Goal: Transaction & Acquisition: Purchase product/service

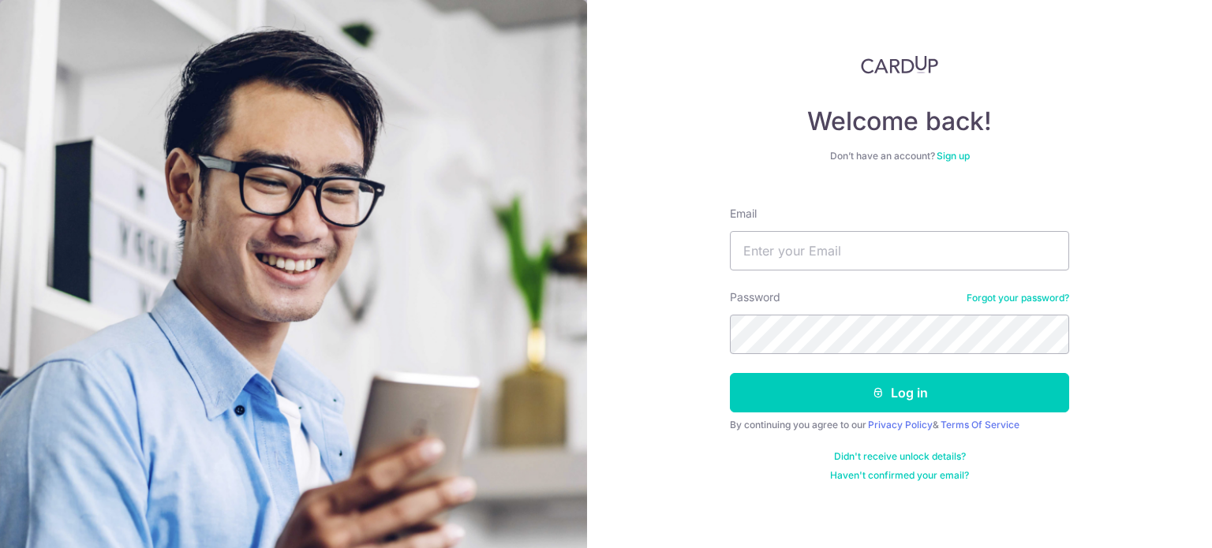
click at [887, 239] on input "Email" at bounding box center [899, 250] width 339 height 39
type input "[PERSON_NAME][EMAIL_ADDRESS][DOMAIN_NAME]"
click at [730, 373] on button "Log in" at bounding box center [899, 392] width 339 height 39
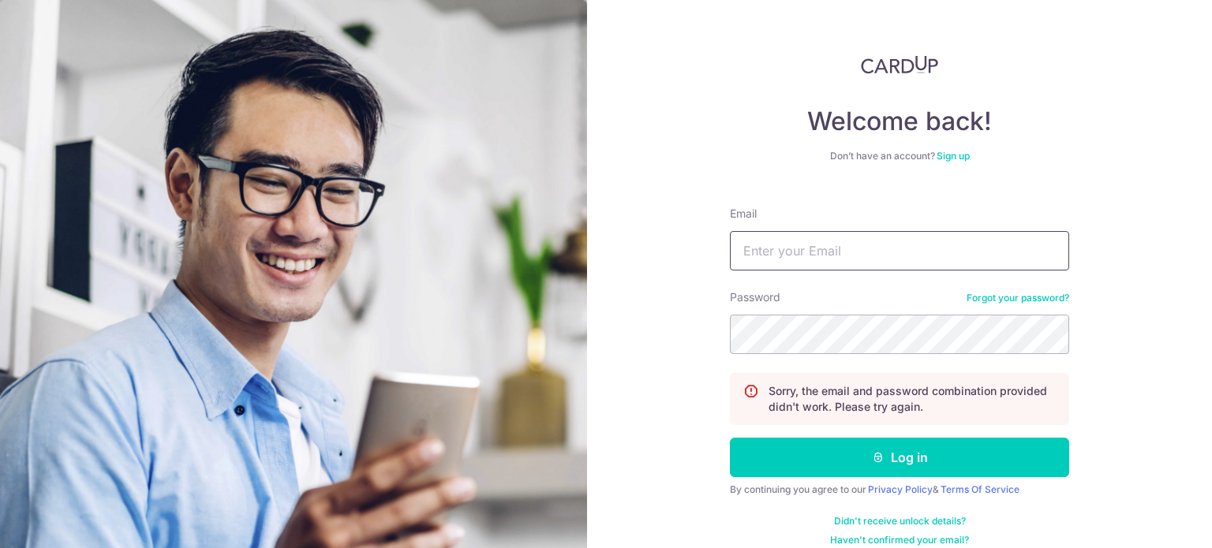
click at [863, 255] on input "Email" at bounding box center [899, 250] width 339 height 39
type input "[PERSON_NAME][EMAIL_ADDRESS][DOMAIN_NAME]"
click at [730, 438] on button "Log in" at bounding box center [899, 457] width 339 height 39
click at [834, 252] on input "Email" at bounding box center [899, 250] width 339 height 39
type input "[PERSON_NAME][EMAIL_ADDRESS][DOMAIN_NAME]"
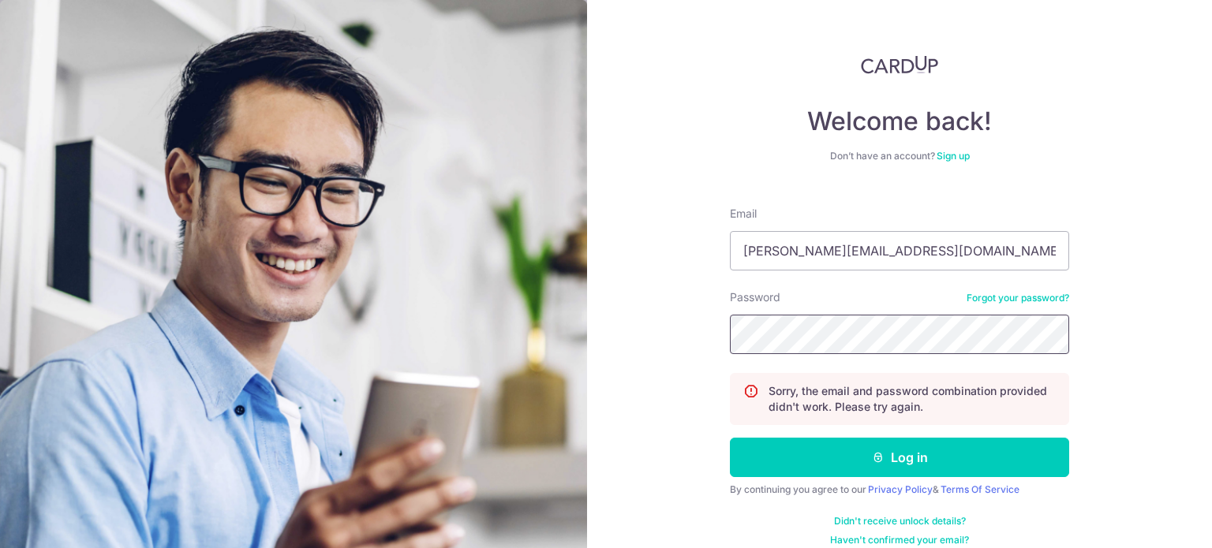
click at [730, 438] on button "Log in" at bounding box center [899, 457] width 339 height 39
click at [776, 233] on input "Email" at bounding box center [899, 250] width 339 height 39
type input "[PERSON_NAME][EMAIL_ADDRESS][DOMAIN_NAME]"
click at [730, 438] on button "Log in" at bounding box center [899, 457] width 339 height 39
type input "[PERSON_NAME][EMAIL_ADDRESS][DOMAIN_NAME]"
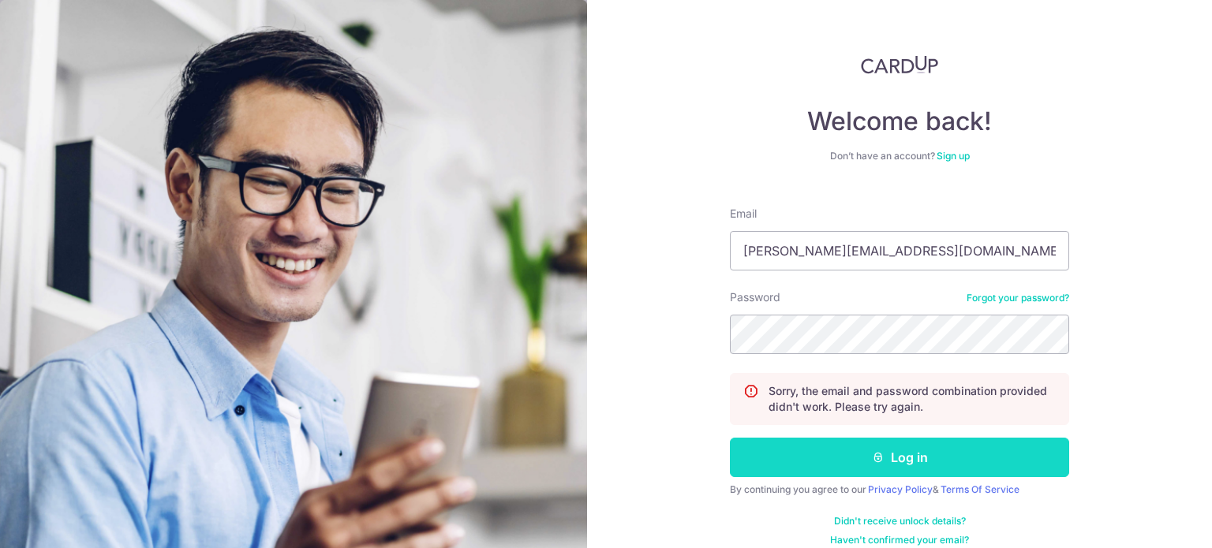
click at [862, 464] on button "Log in" at bounding box center [899, 457] width 339 height 39
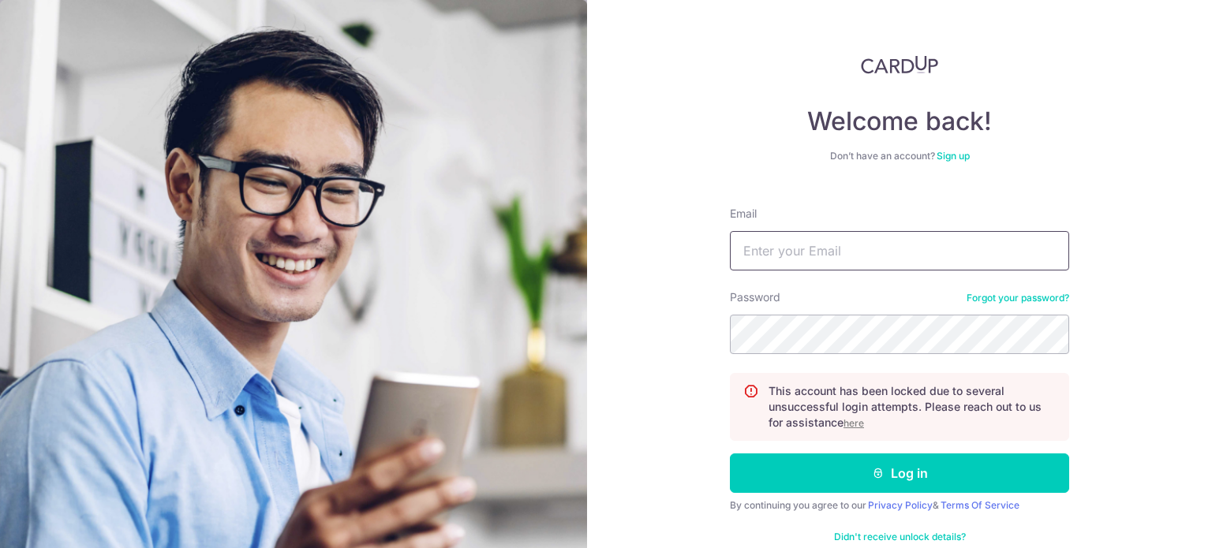
click at [820, 241] on input "Email" at bounding box center [899, 250] width 339 height 39
type input "[PERSON_NAME][EMAIL_ADDRESS][DOMAIN_NAME]"
click at [730, 454] on button "Log in" at bounding box center [899, 473] width 339 height 39
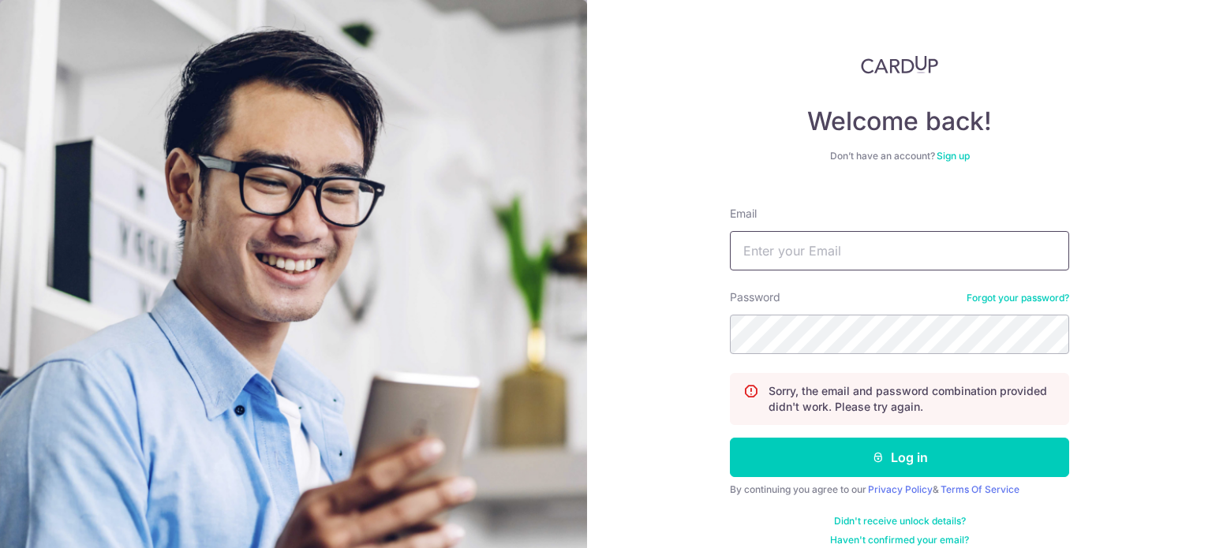
click at [824, 254] on input "Email" at bounding box center [899, 250] width 339 height 39
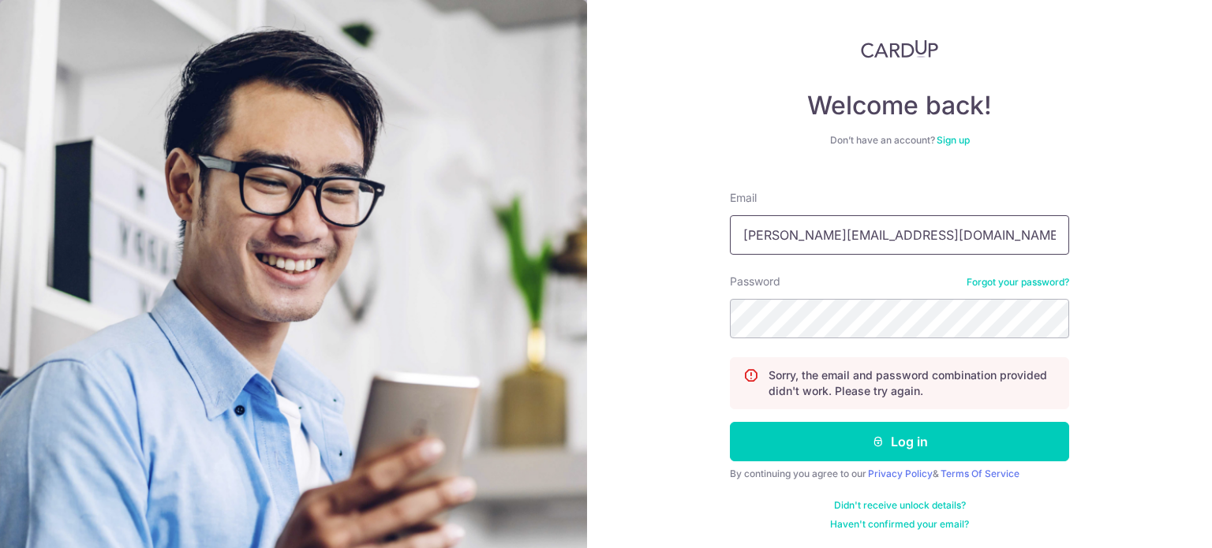
click at [895, 226] on input "[PERSON_NAME][EMAIL_ADDRESS][DOMAIN_NAME]" at bounding box center [899, 234] width 339 height 39
type input "[PERSON_NAME][EMAIL_ADDRESS][DOMAIN_NAME]"
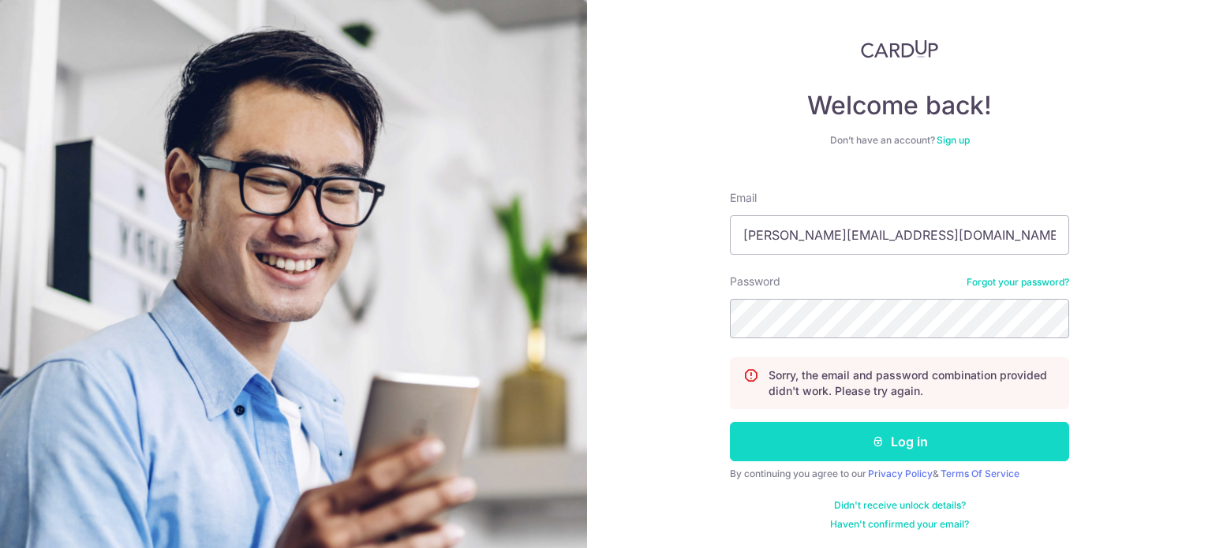
click at [844, 425] on button "Log in" at bounding box center [899, 441] width 339 height 39
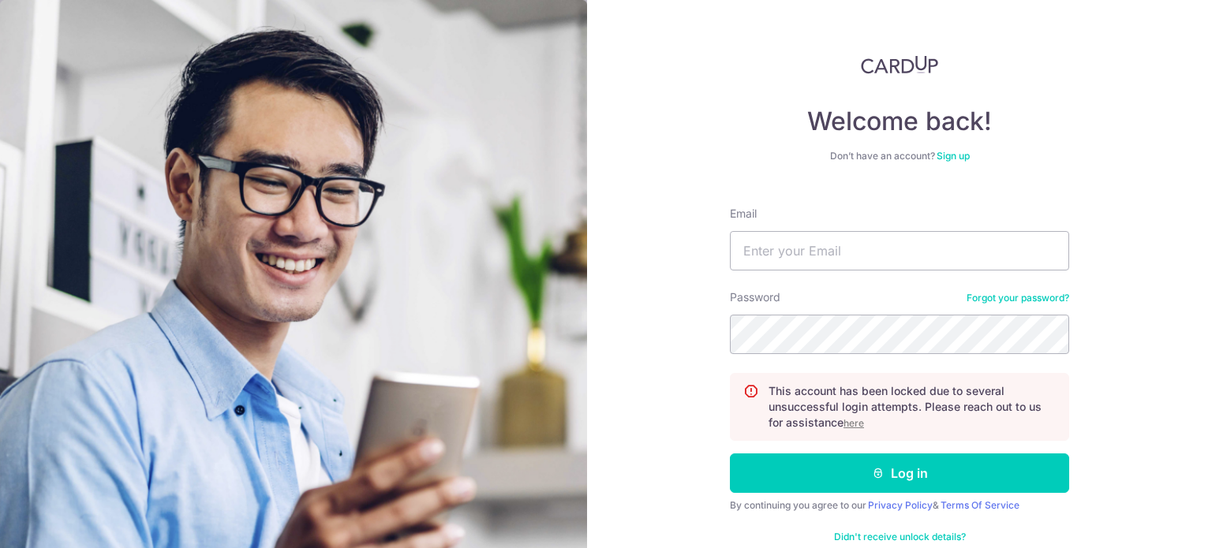
click at [853, 423] on u "here" at bounding box center [853, 423] width 21 height 12
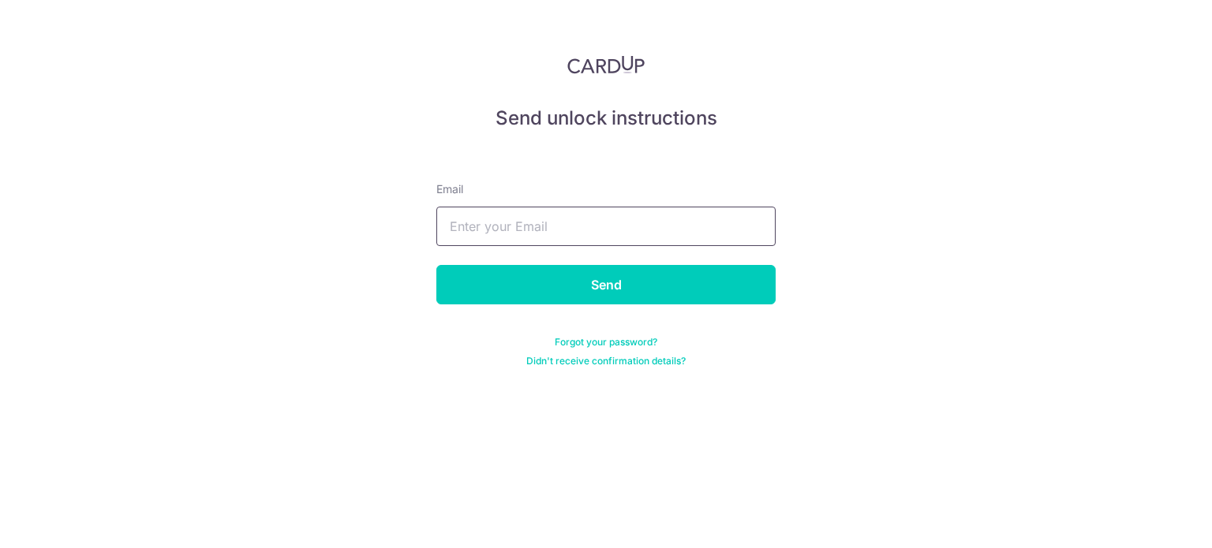
click at [564, 214] on input "text" at bounding box center [605, 226] width 339 height 39
type input "eric.chonghy@gmail.com"
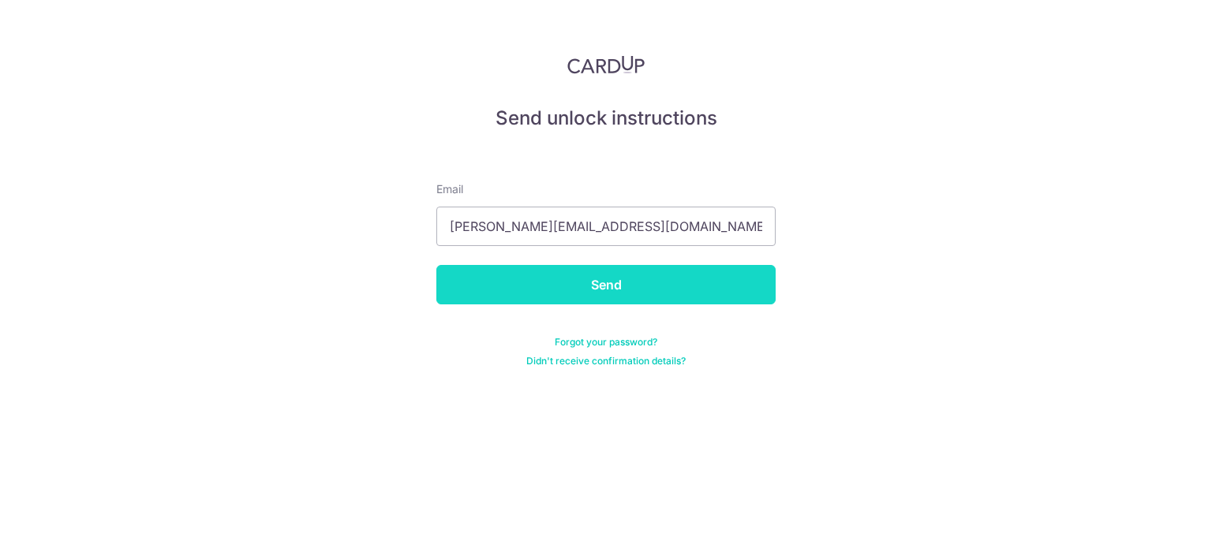
click at [569, 283] on input "Send" at bounding box center [605, 284] width 339 height 39
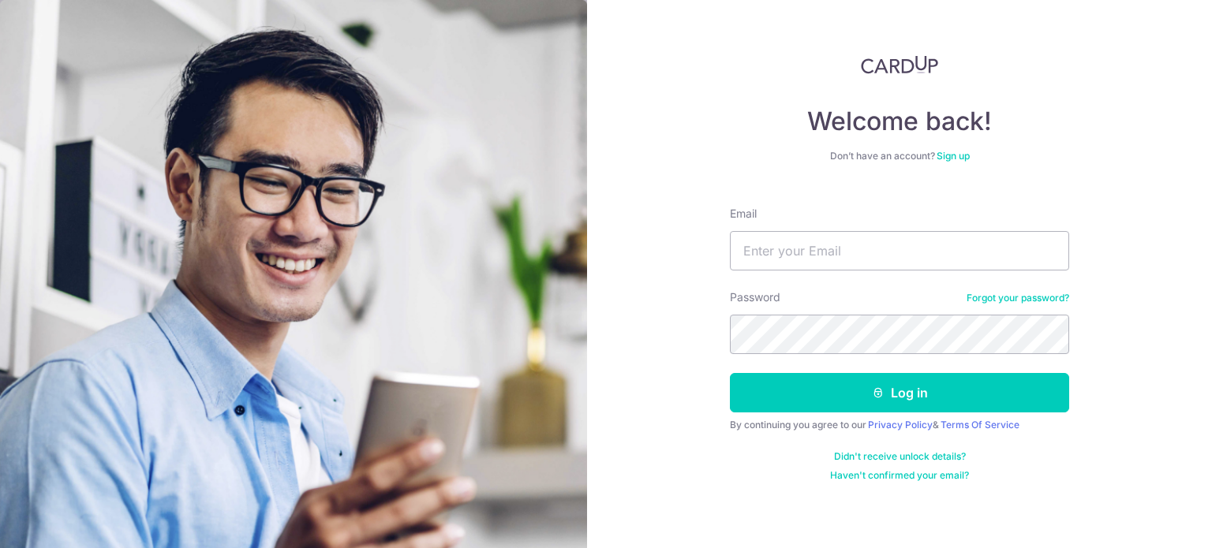
type input "[PERSON_NAME][EMAIL_ADDRESS][DOMAIN_NAME]"
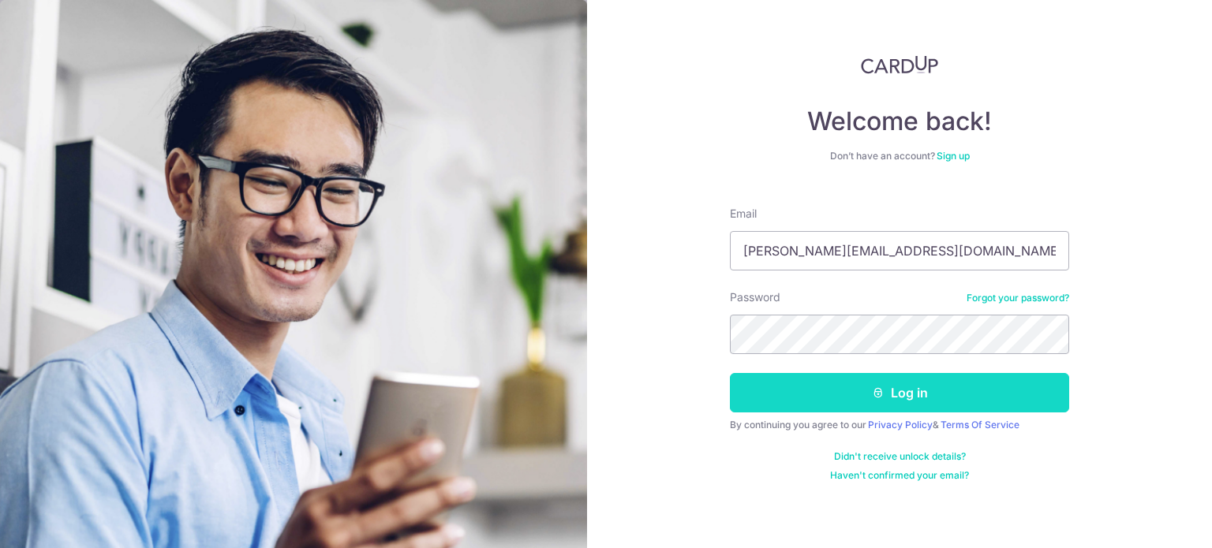
click at [849, 396] on button "Log in" at bounding box center [899, 392] width 339 height 39
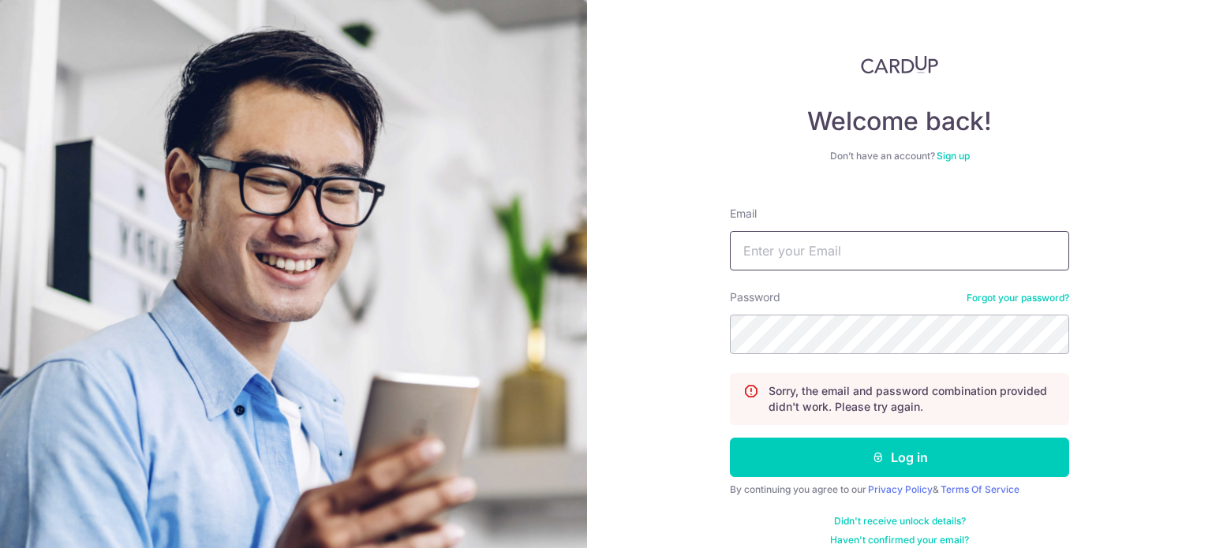
click at [810, 242] on input "Email" at bounding box center [899, 250] width 339 height 39
type input "[PERSON_NAME][EMAIL_ADDRESS][DOMAIN_NAME]"
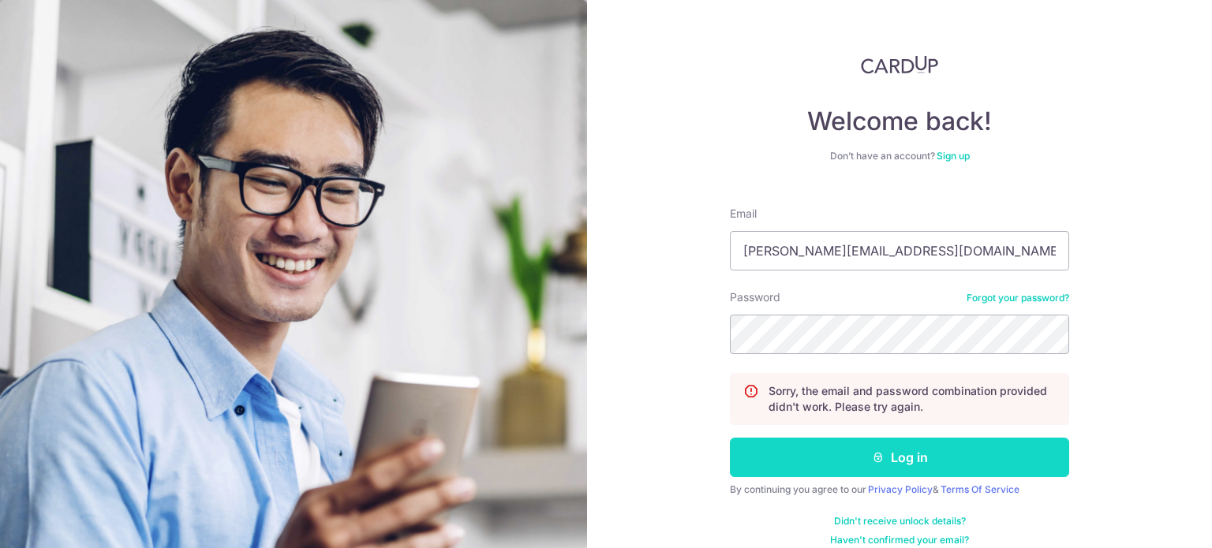
click at [851, 476] on button "Log in" at bounding box center [899, 457] width 339 height 39
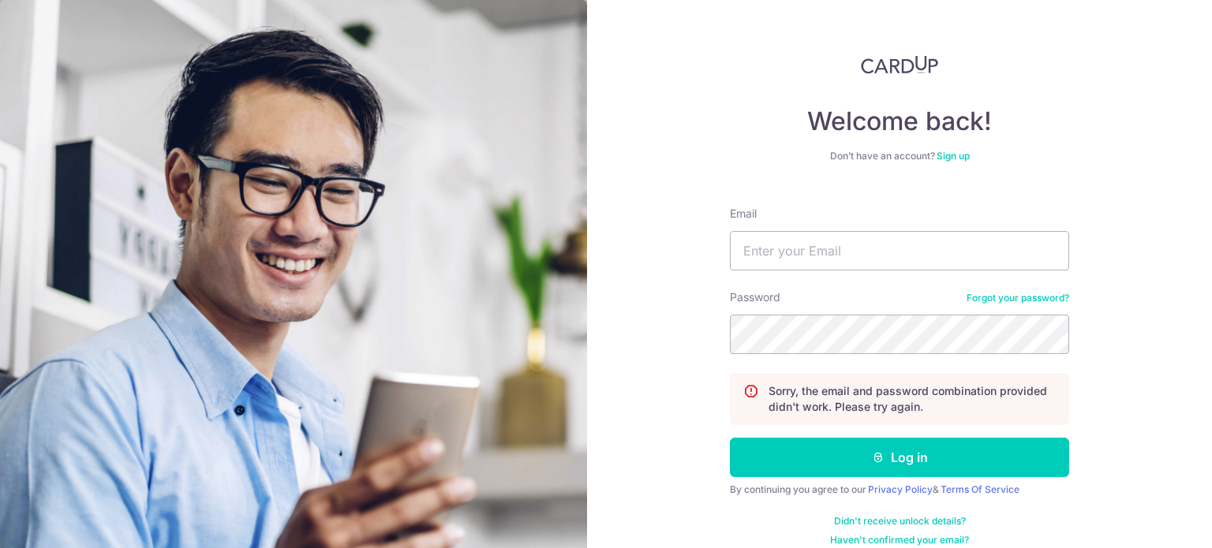
click at [980, 295] on link "Forgot your password?" at bounding box center [1017, 298] width 103 height 13
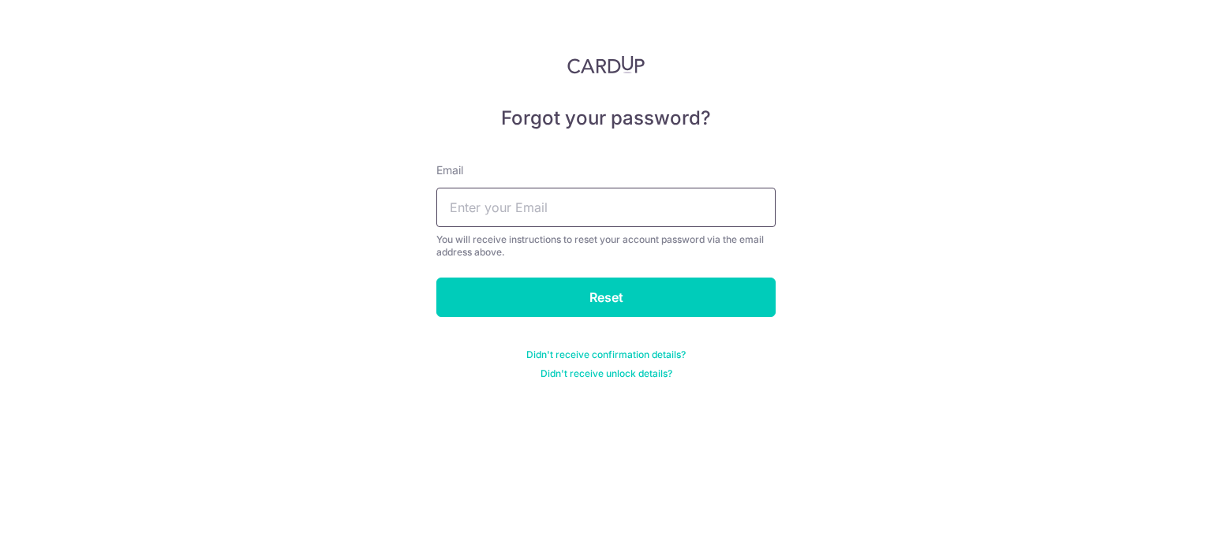
click at [553, 196] on input "text" at bounding box center [605, 207] width 339 height 39
type input "eric.chonghy@gmail.com"
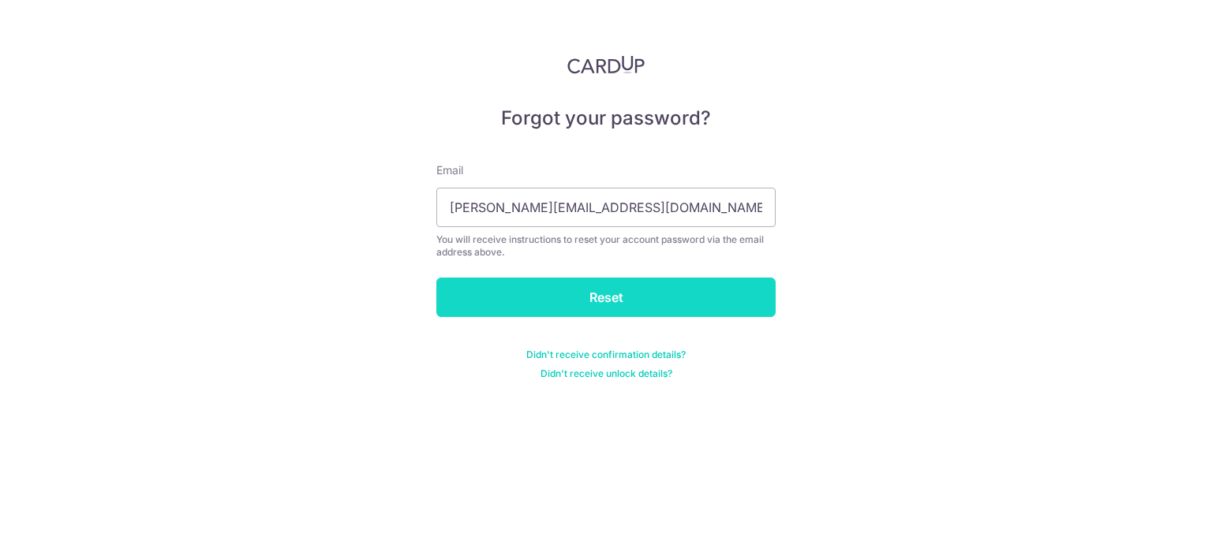
click at [584, 297] on input "Reset" at bounding box center [605, 297] width 339 height 39
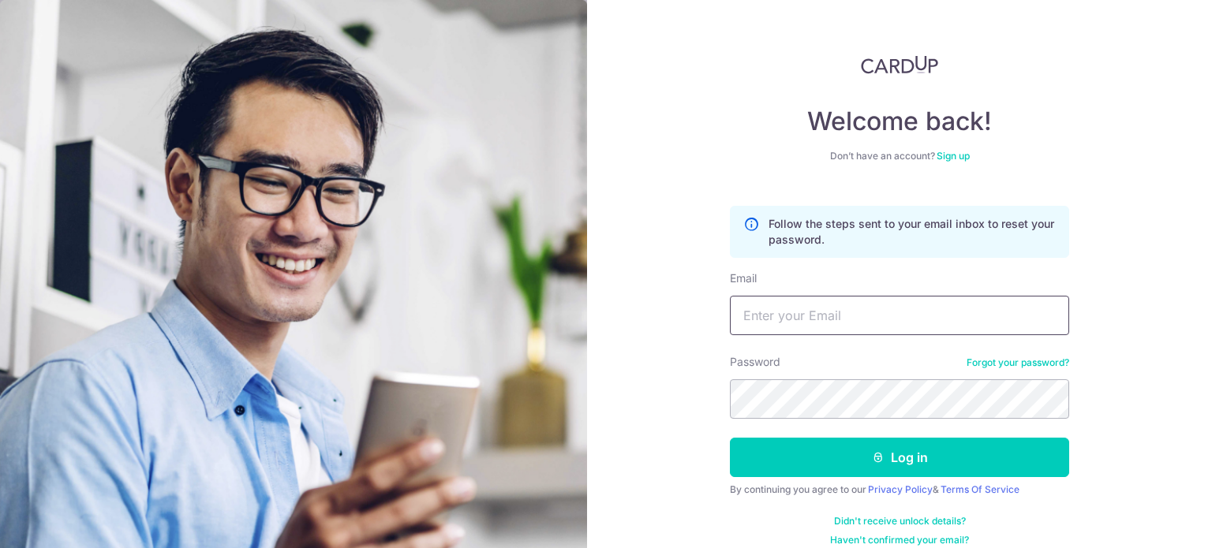
drag, startPoint x: 864, startPoint y: 293, endPoint x: 855, endPoint y: 304, distance: 14.0
click at [855, 304] on div "Email" at bounding box center [899, 303] width 339 height 65
click at [855, 304] on input "Email" at bounding box center [899, 315] width 339 height 39
type input "[PERSON_NAME][EMAIL_ADDRESS][DOMAIN_NAME]"
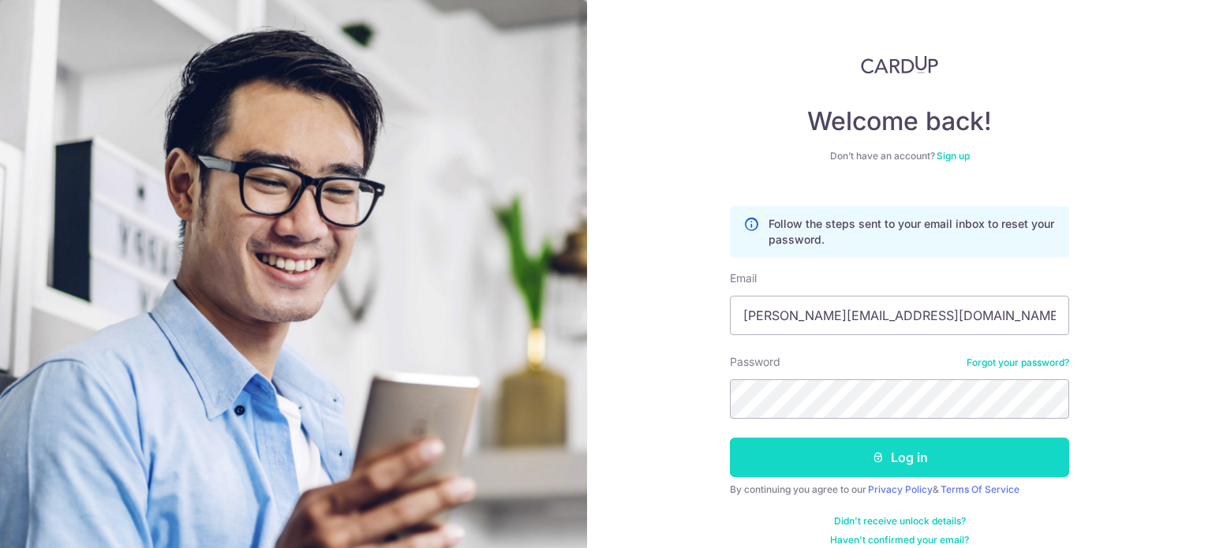
click at [816, 461] on button "Log in" at bounding box center [899, 457] width 339 height 39
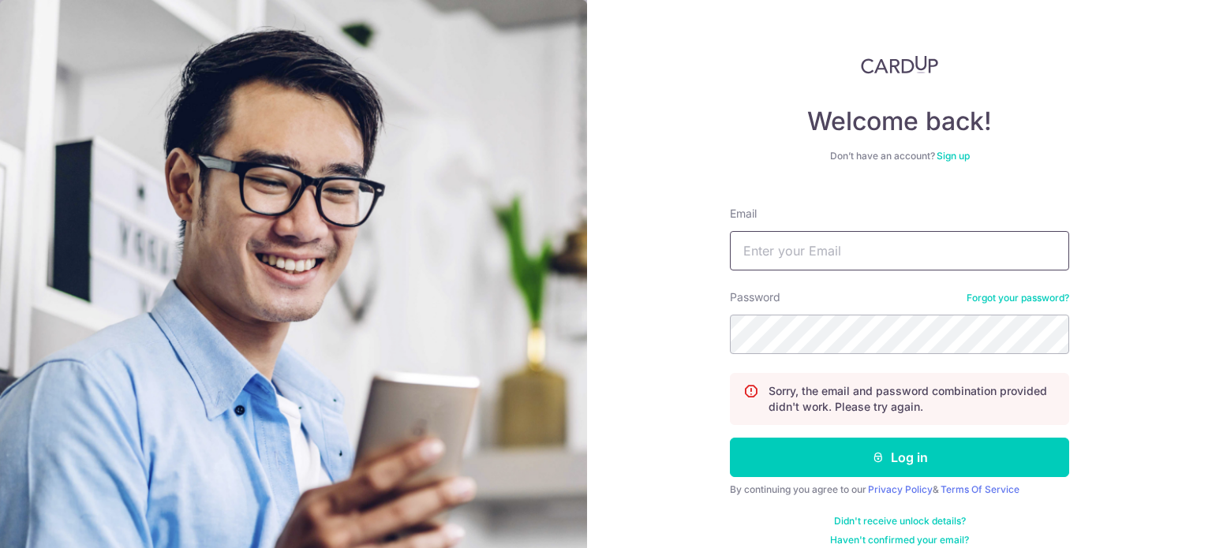
click at [899, 259] on input "Email" at bounding box center [899, 250] width 339 height 39
type input "[PERSON_NAME][EMAIL_ADDRESS][DOMAIN_NAME]"
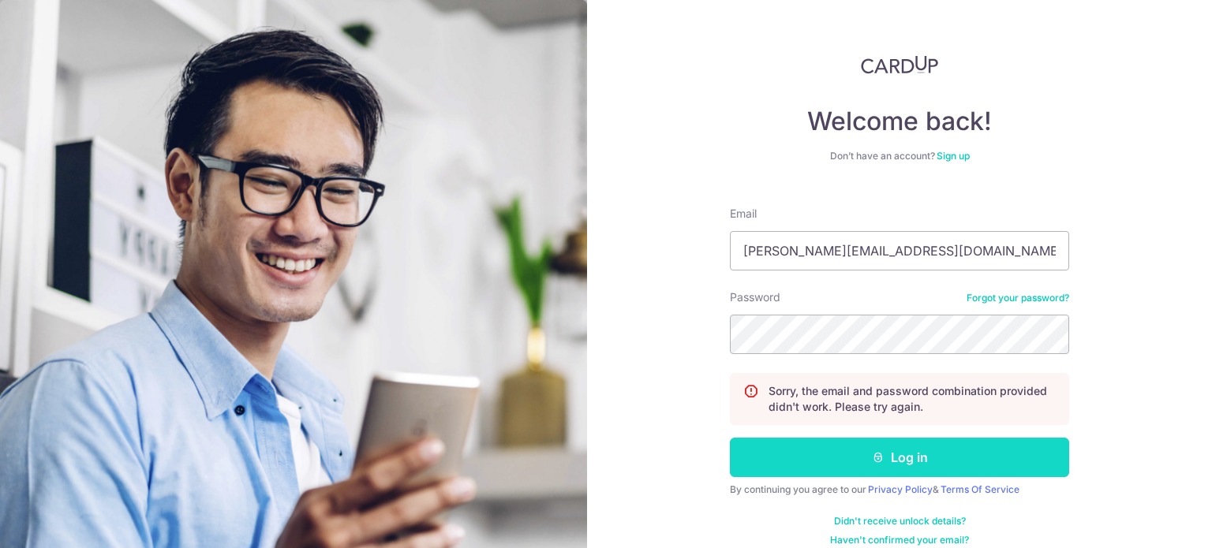
click at [815, 441] on button "Log in" at bounding box center [899, 457] width 339 height 39
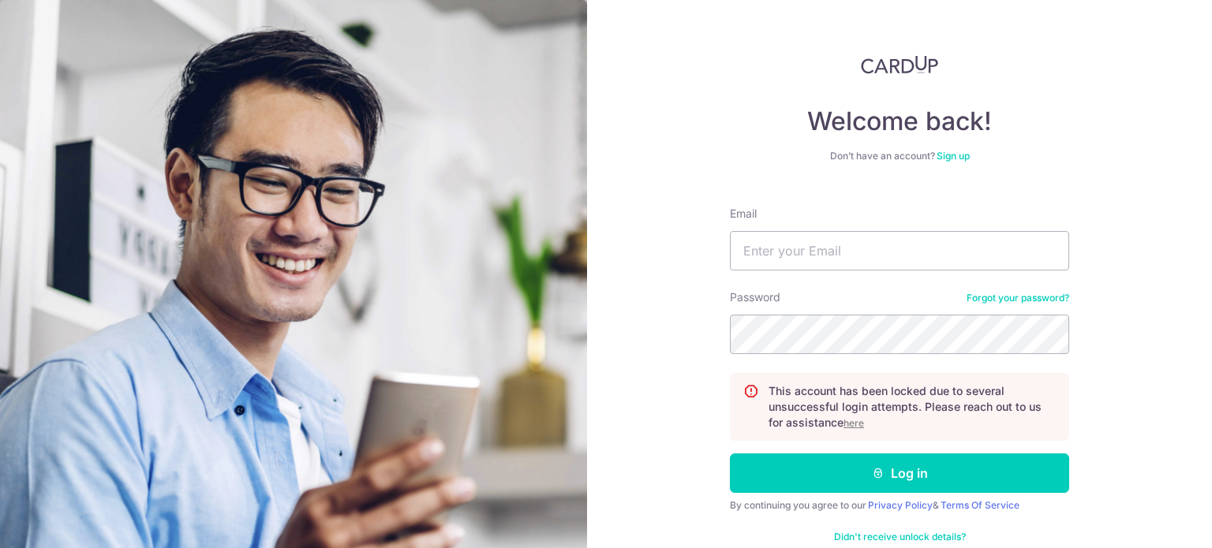
click at [851, 426] on u "here" at bounding box center [853, 423] width 21 height 12
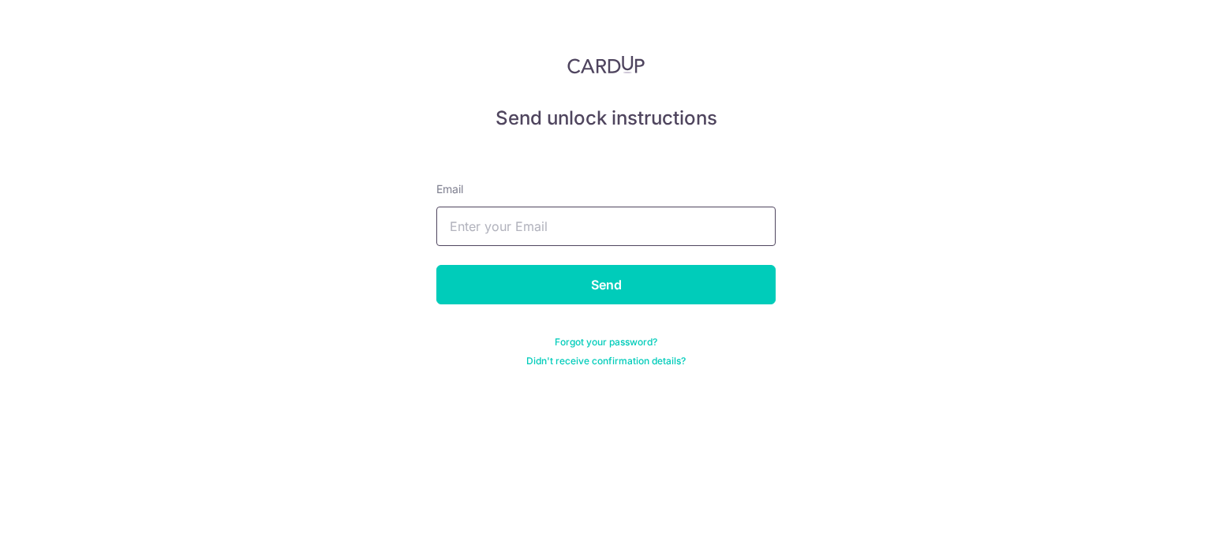
click at [502, 231] on input "text" at bounding box center [605, 226] width 339 height 39
type input "[PERSON_NAME][EMAIL_ADDRESS][DOMAIN_NAME]"
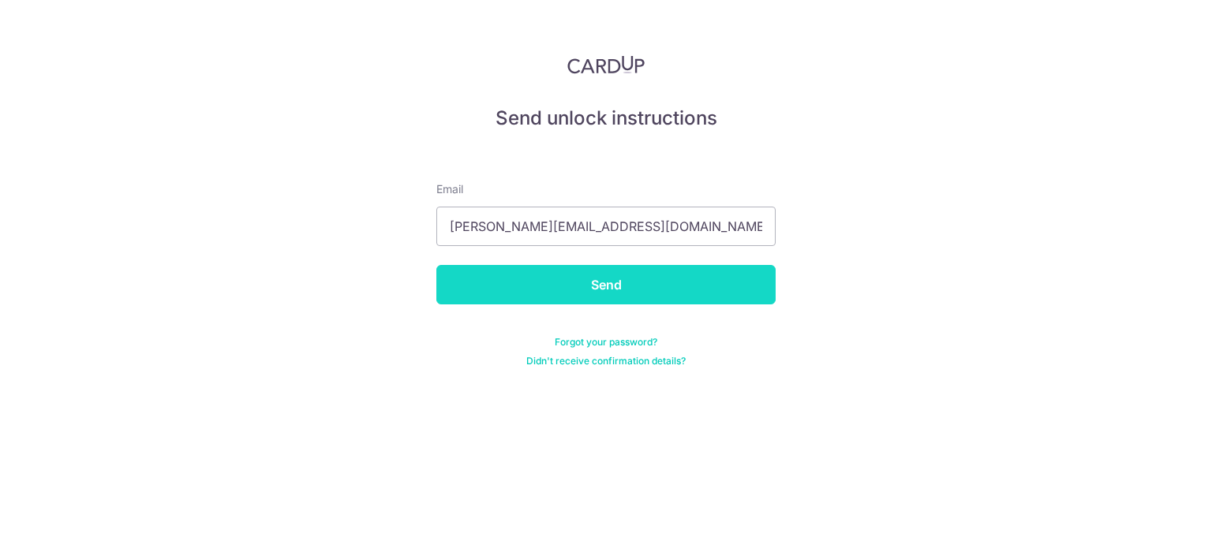
click at [552, 289] on input "Send" at bounding box center [605, 284] width 339 height 39
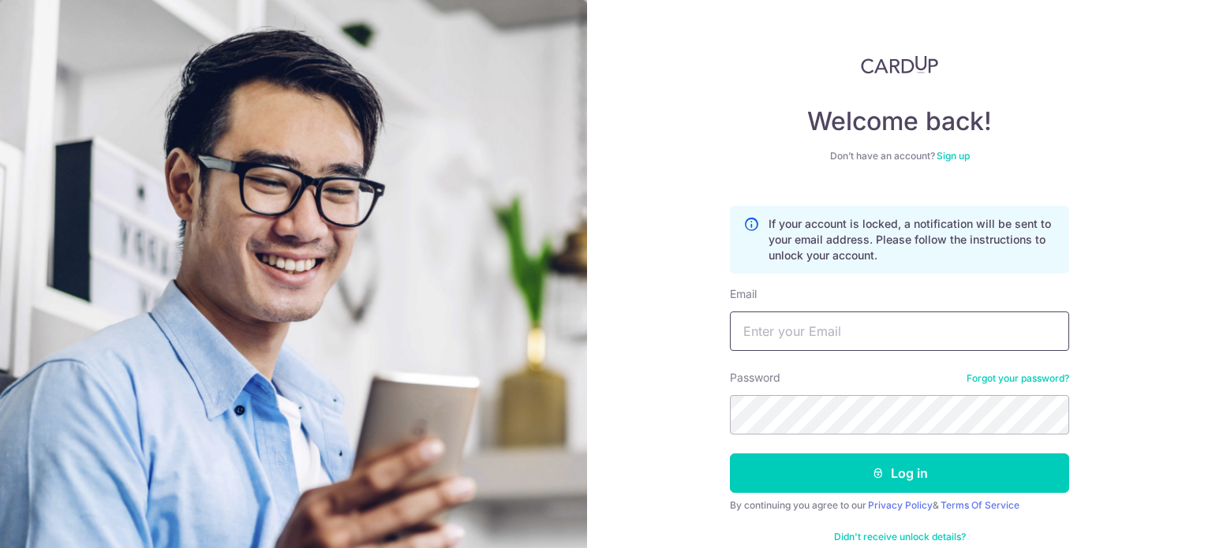
click at [921, 331] on input "Email" at bounding box center [899, 331] width 339 height 39
click at [842, 331] on input "Email" at bounding box center [899, 331] width 339 height 39
type input "[PERSON_NAME][EMAIL_ADDRESS][DOMAIN_NAME]"
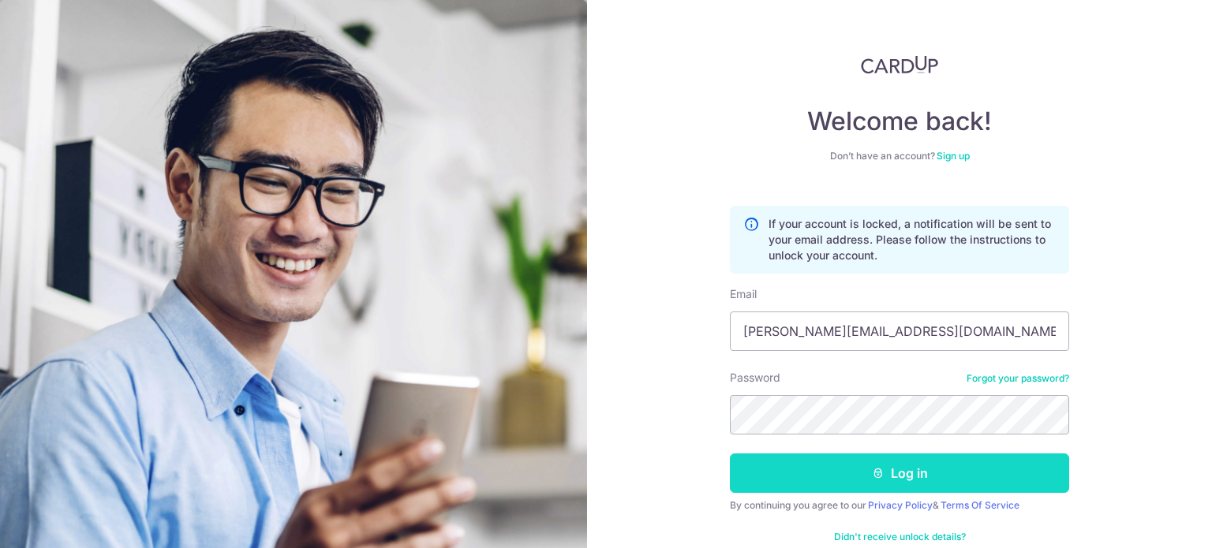
click at [853, 476] on button "Log in" at bounding box center [899, 473] width 339 height 39
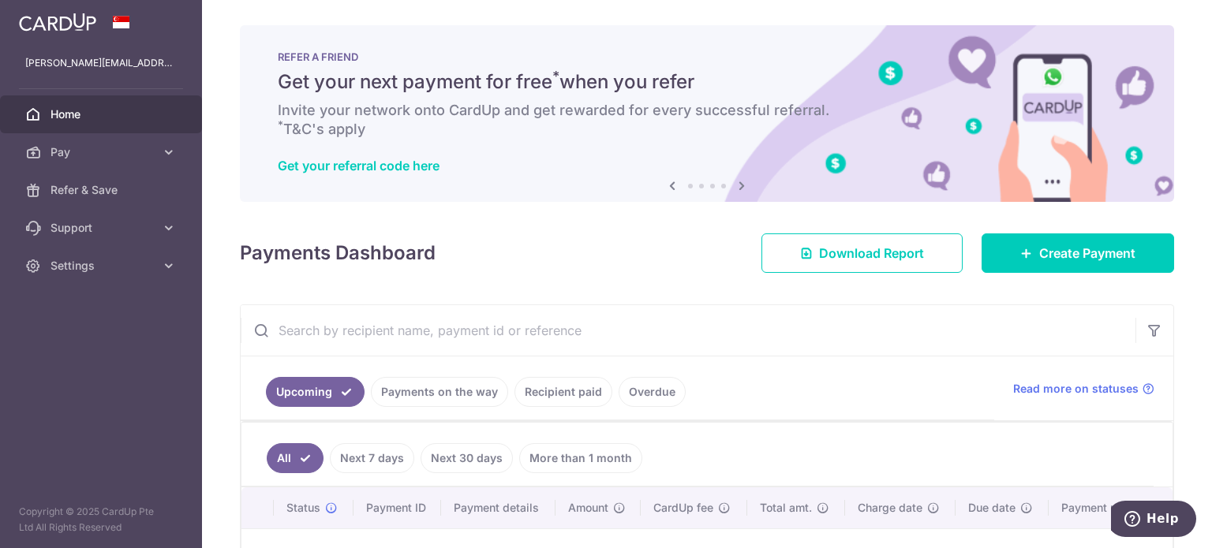
scroll to position [158, 0]
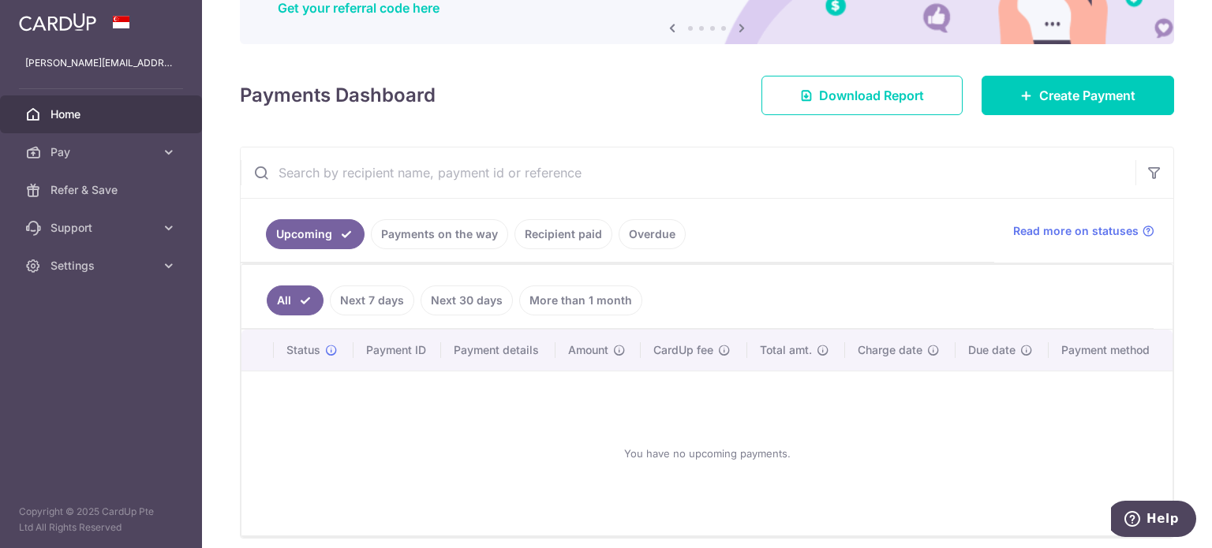
click at [432, 231] on link "Payments on the way" at bounding box center [439, 234] width 137 height 30
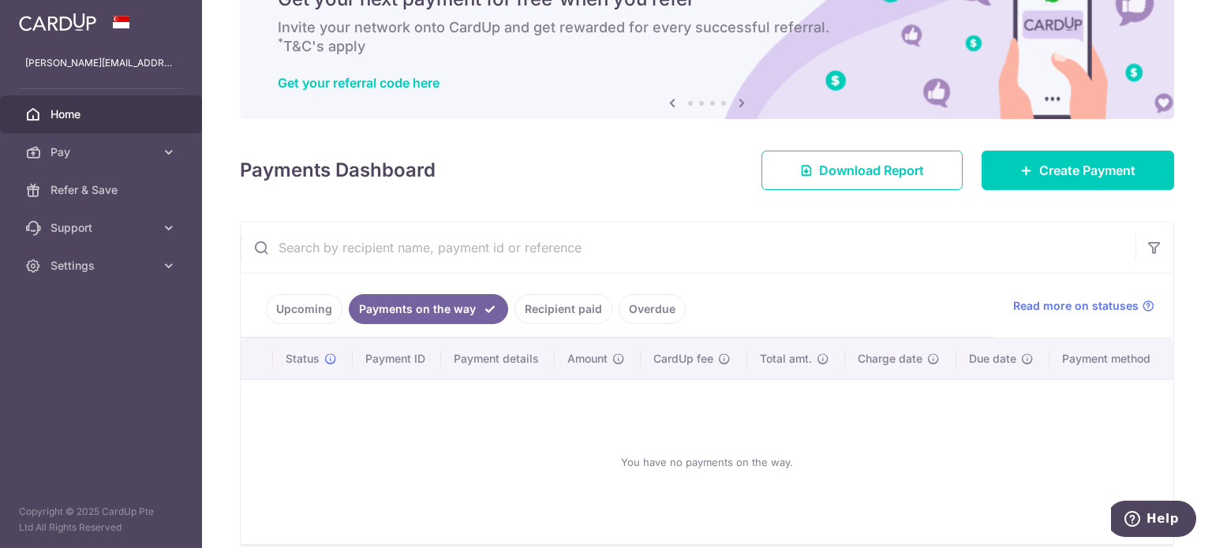
scroll to position [153, 0]
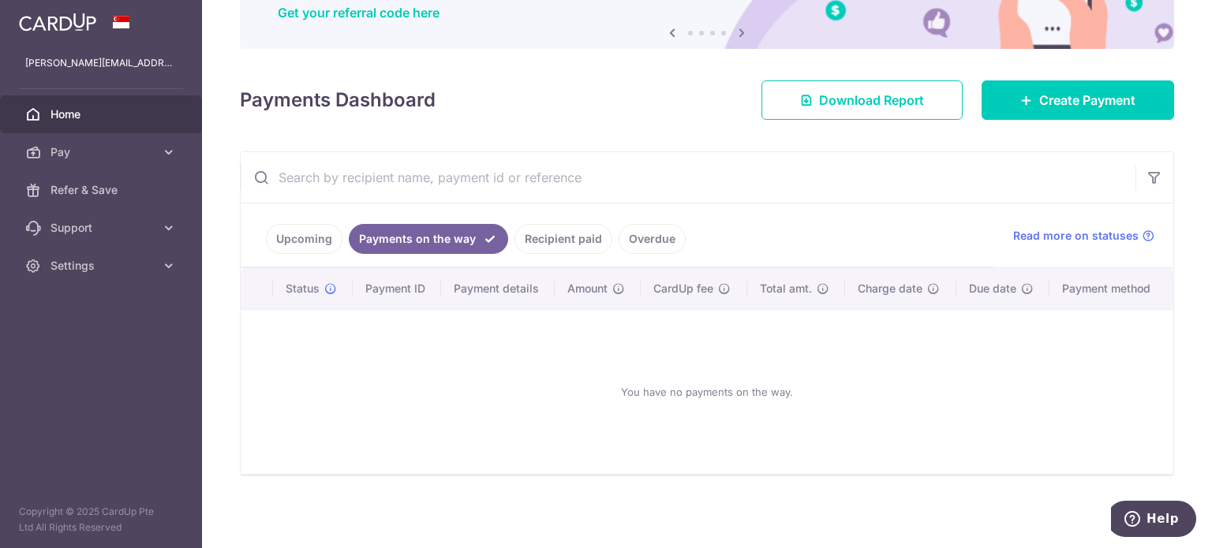
click at [301, 238] on link "Upcoming" at bounding box center [304, 239] width 77 height 30
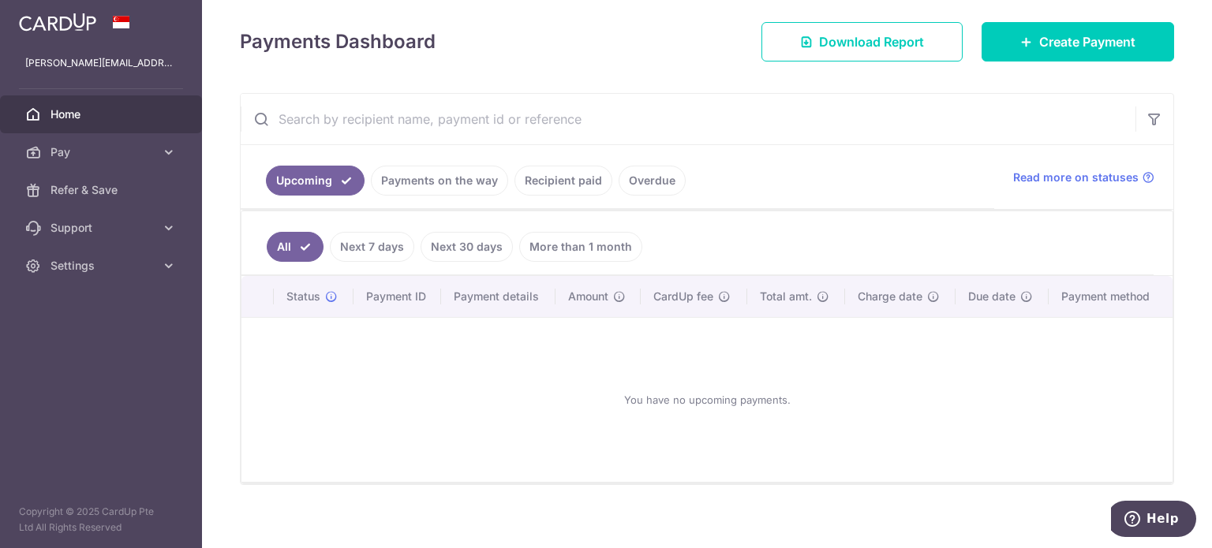
scroll to position [219, 0]
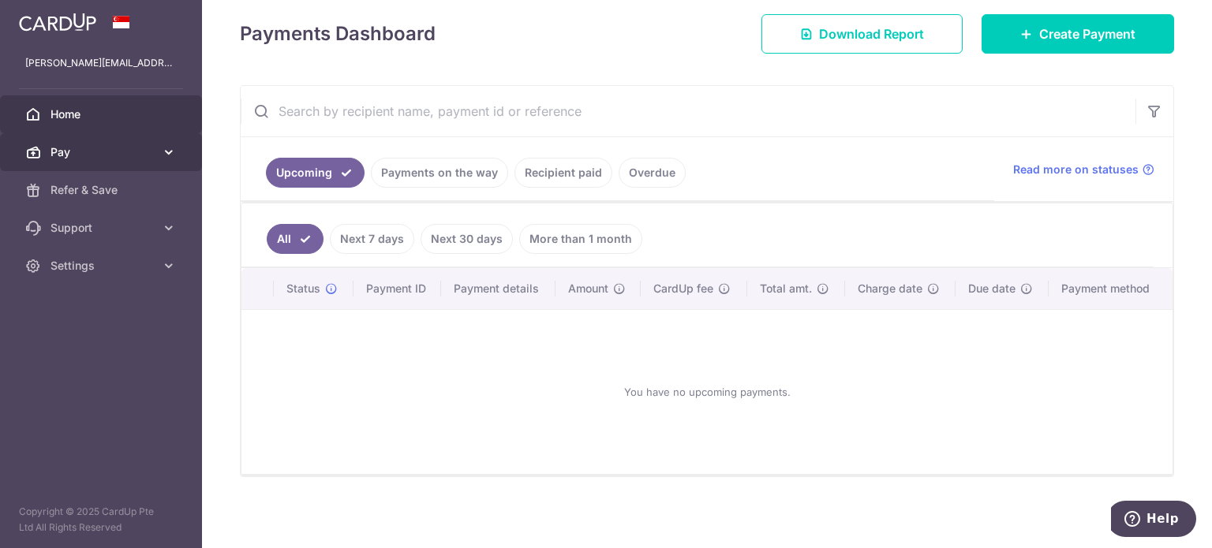
click at [131, 148] on span "Pay" at bounding box center [102, 152] width 104 height 16
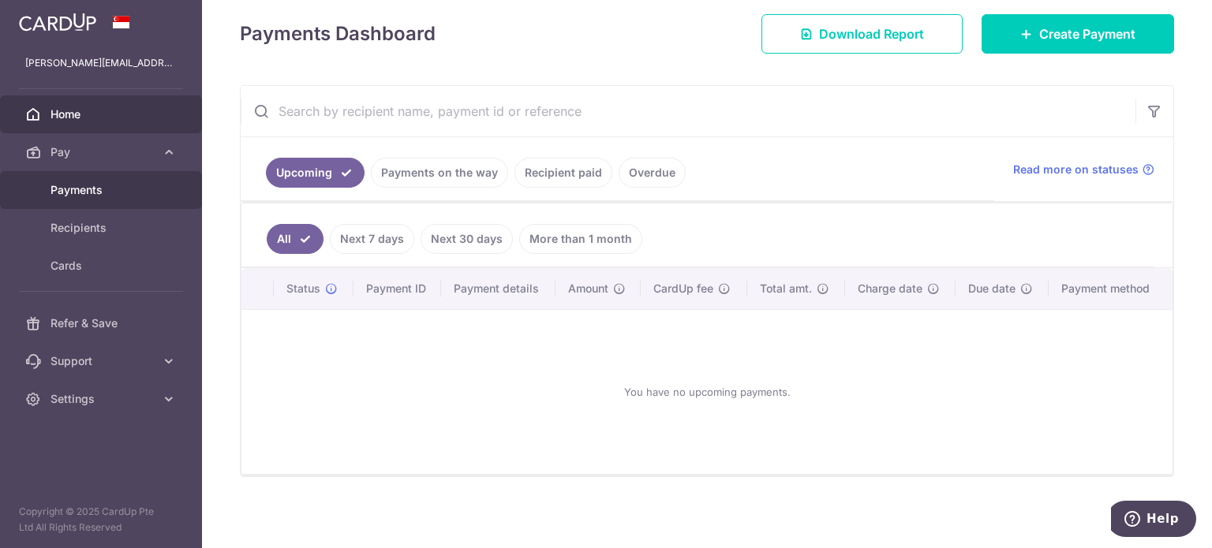
click at [101, 185] on span "Payments" at bounding box center [102, 190] width 104 height 16
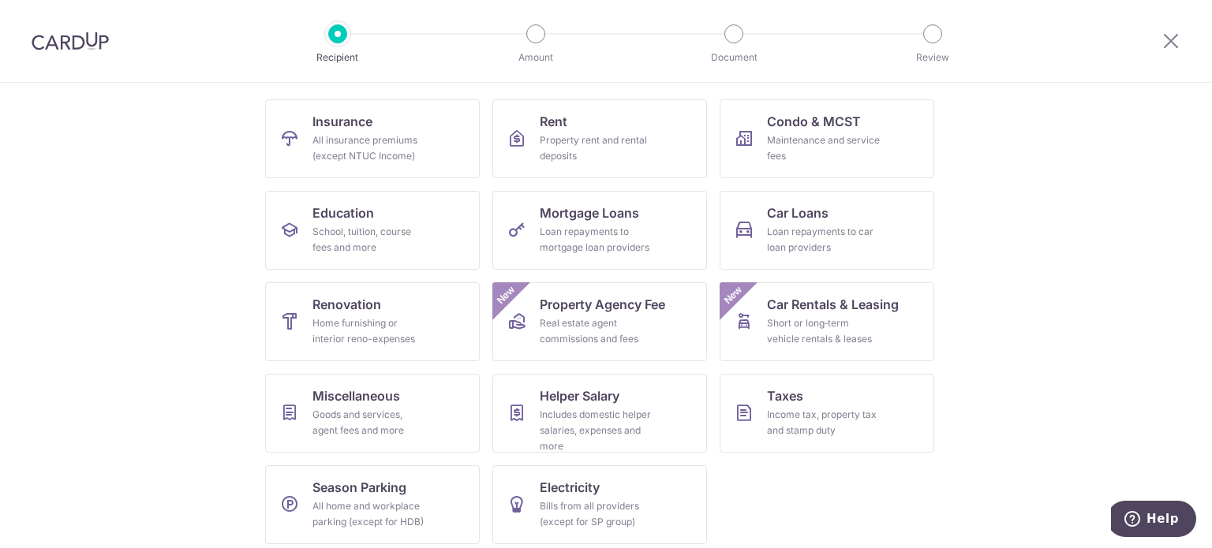
scroll to position [157, 0]
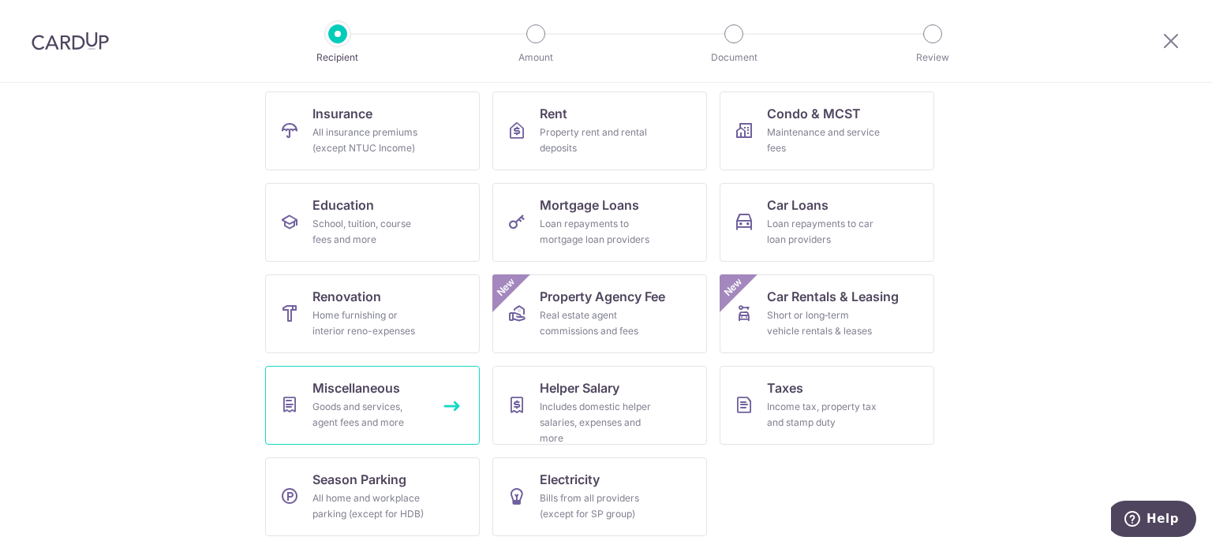
click at [411, 406] on div "Goods and services, agent fees and more" at bounding box center [369, 415] width 114 height 32
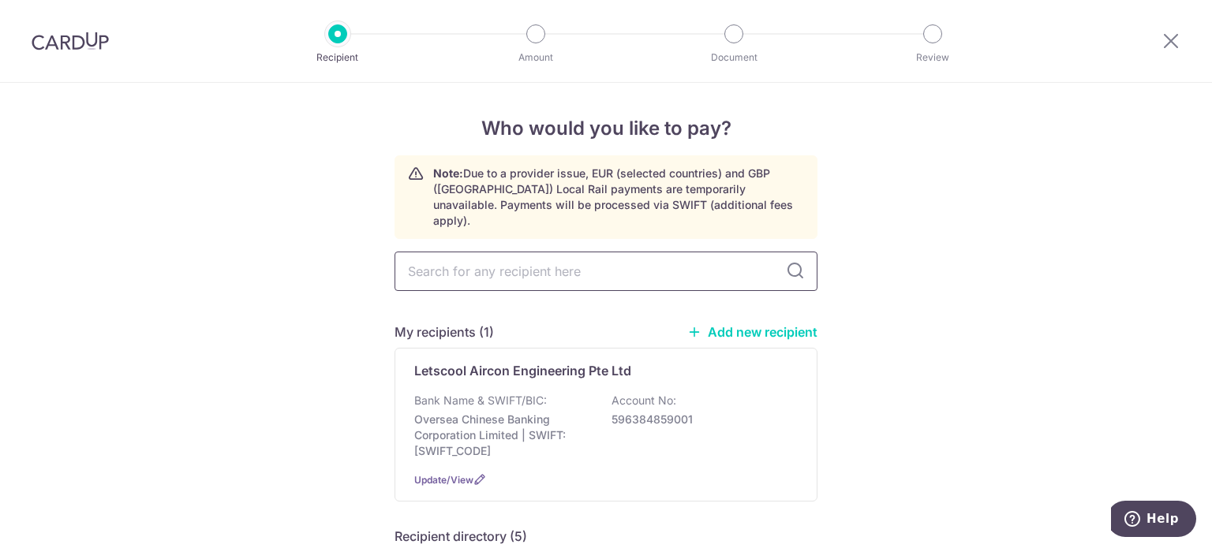
click at [583, 264] on input "text" at bounding box center [605, 271] width 423 height 39
type input "lets"
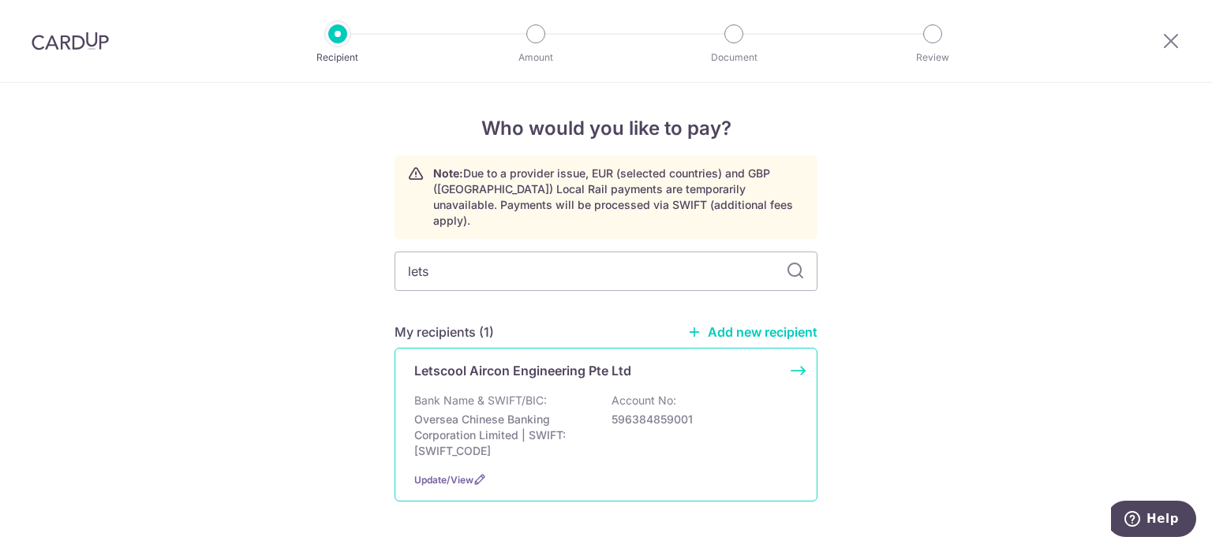
click at [549, 413] on p "Oversea Chinese Banking Corporation Limited | SWIFT: [SWIFT_CODE]" at bounding box center [502, 435] width 177 height 47
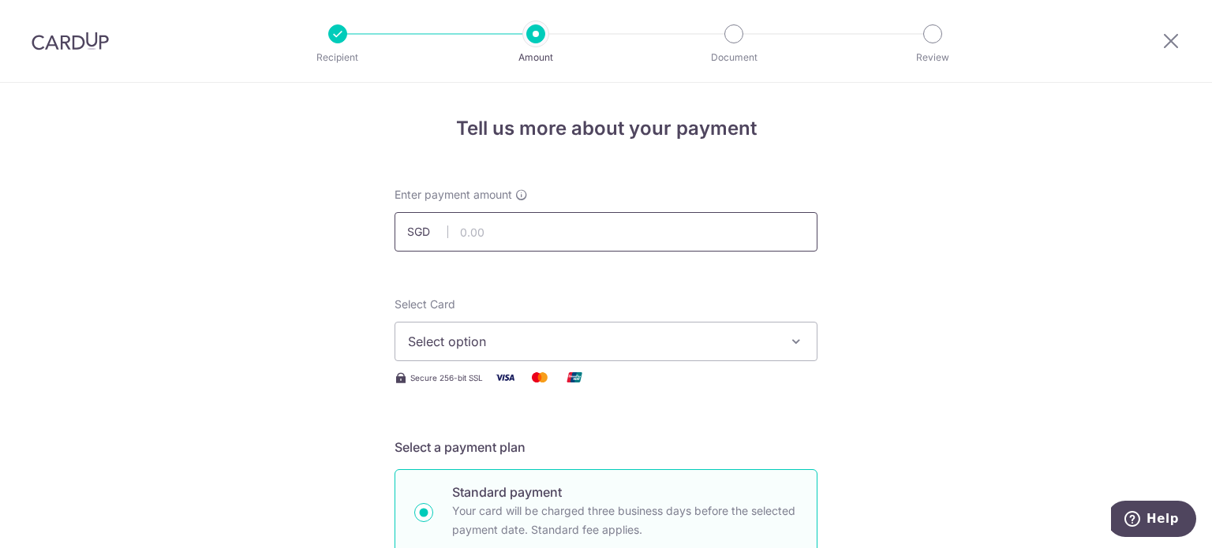
click at [508, 236] on input "text" at bounding box center [605, 231] width 423 height 39
type input "2,690.00"
click at [682, 352] on button "Select option" at bounding box center [605, 341] width 423 height 39
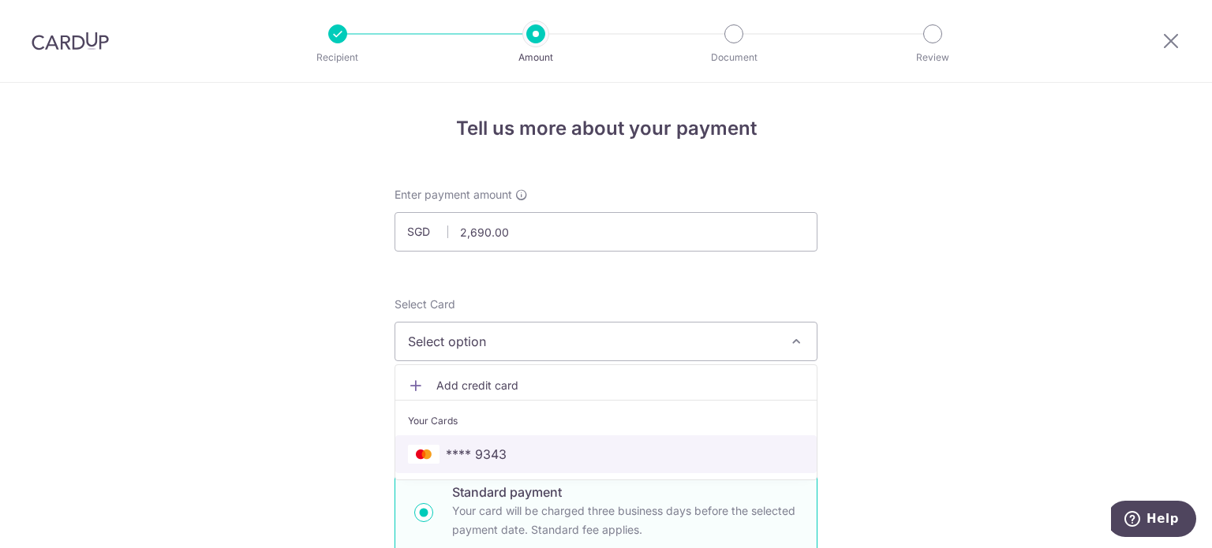
drag, startPoint x: 495, startPoint y: 450, endPoint x: 504, endPoint y: 457, distance: 11.2
click at [495, 450] on span "**** 9343" at bounding box center [476, 454] width 61 height 19
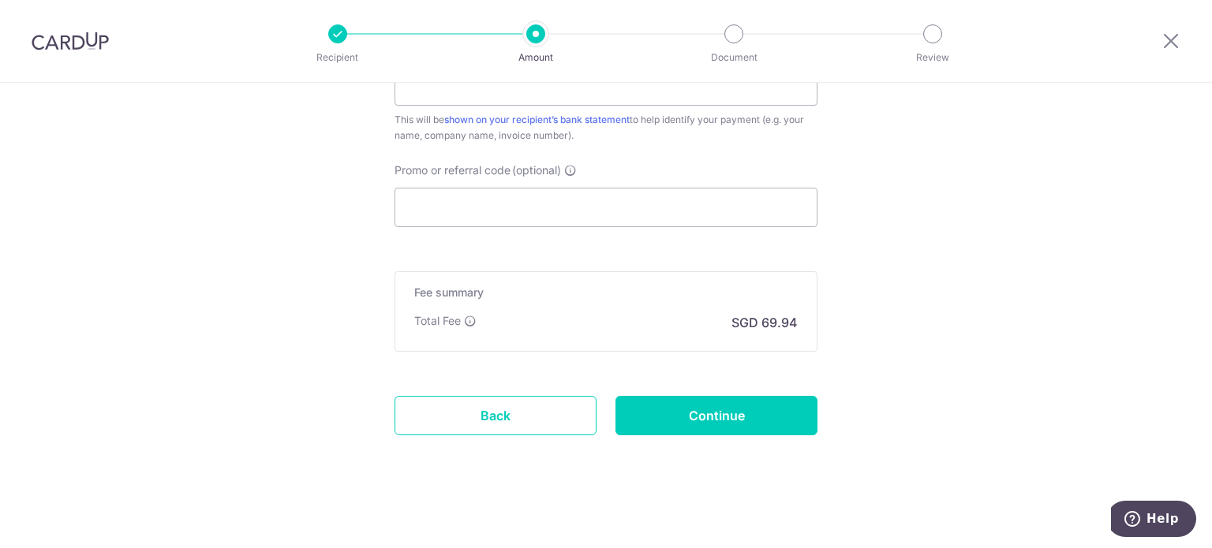
scroll to position [959, 0]
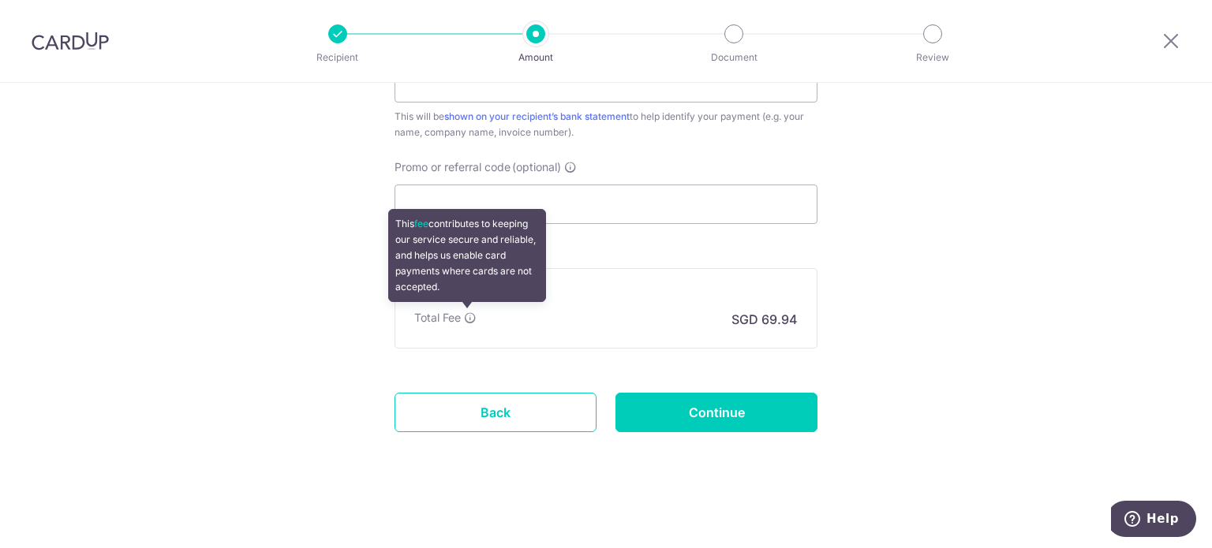
click at [470, 318] on icon at bounding box center [470, 318] width 13 height 13
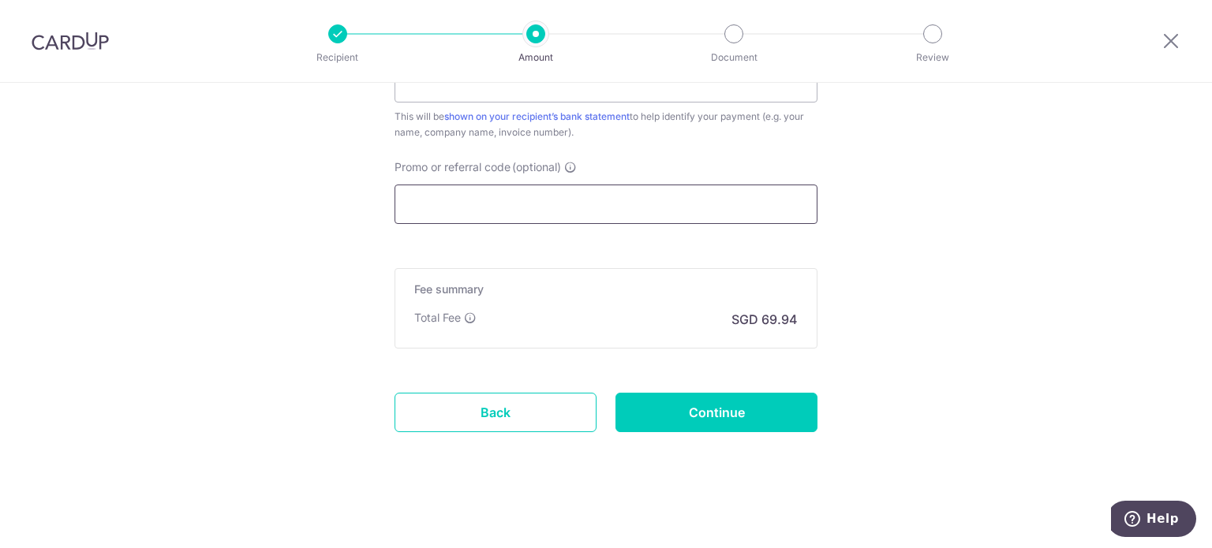
click at [511, 197] on input "Promo or referral code (optional)" at bounding box center [605, 204] width 423 height 39
paste input "MLTAX25R"
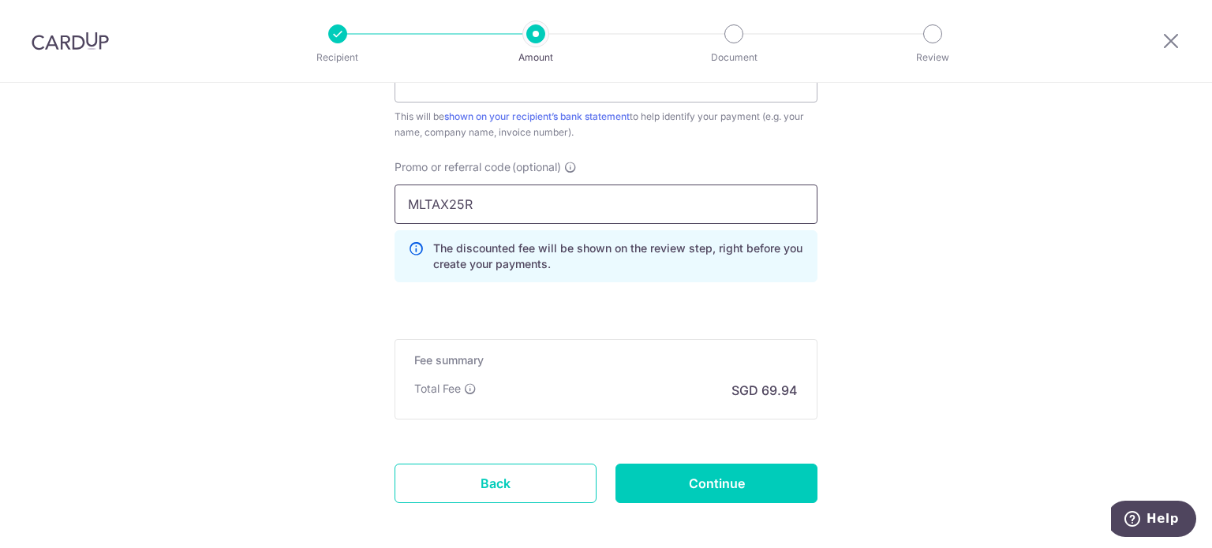
type input "MLTAX25R"
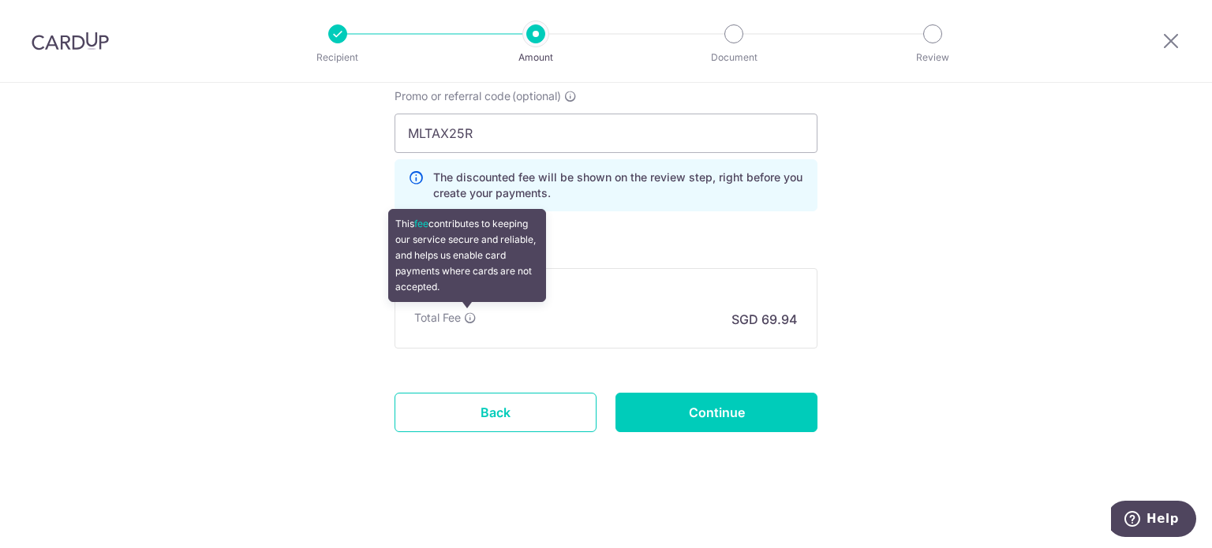
click at [465, 318] on icon at bounding box center [470, 318] width 13 height 13
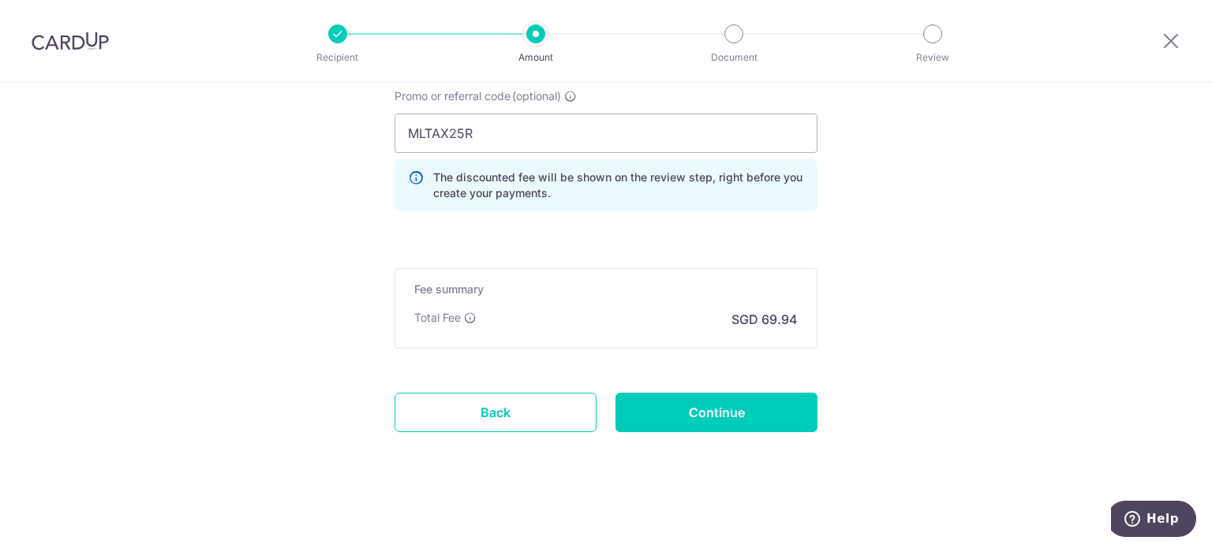
click at [682, 408] on input "Continue" at bounding box center [716, 412] width 202 height 39
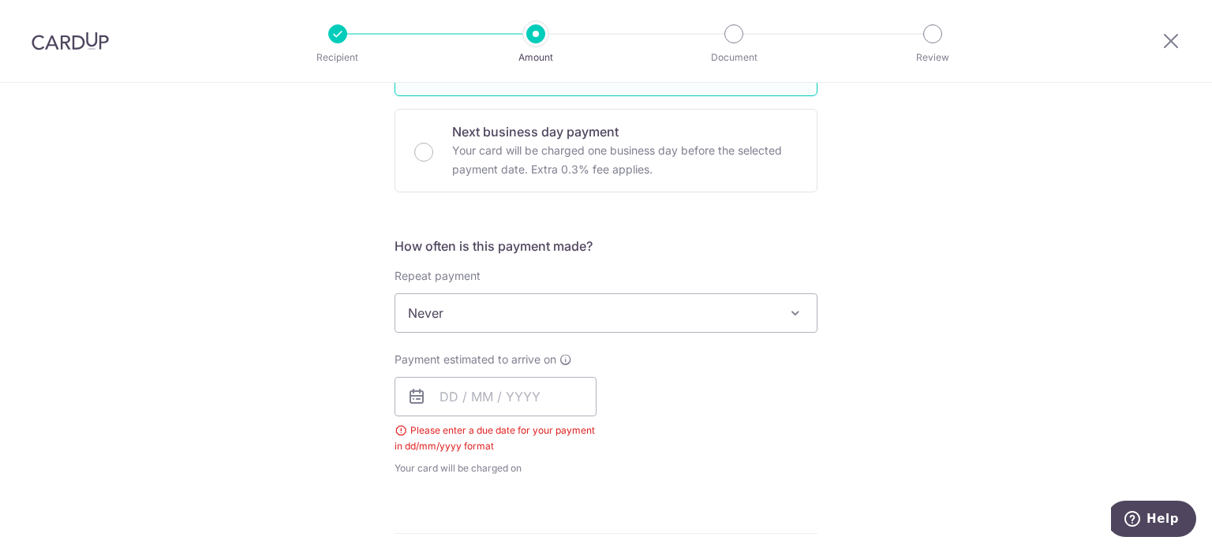
scroll to position [480, 0]
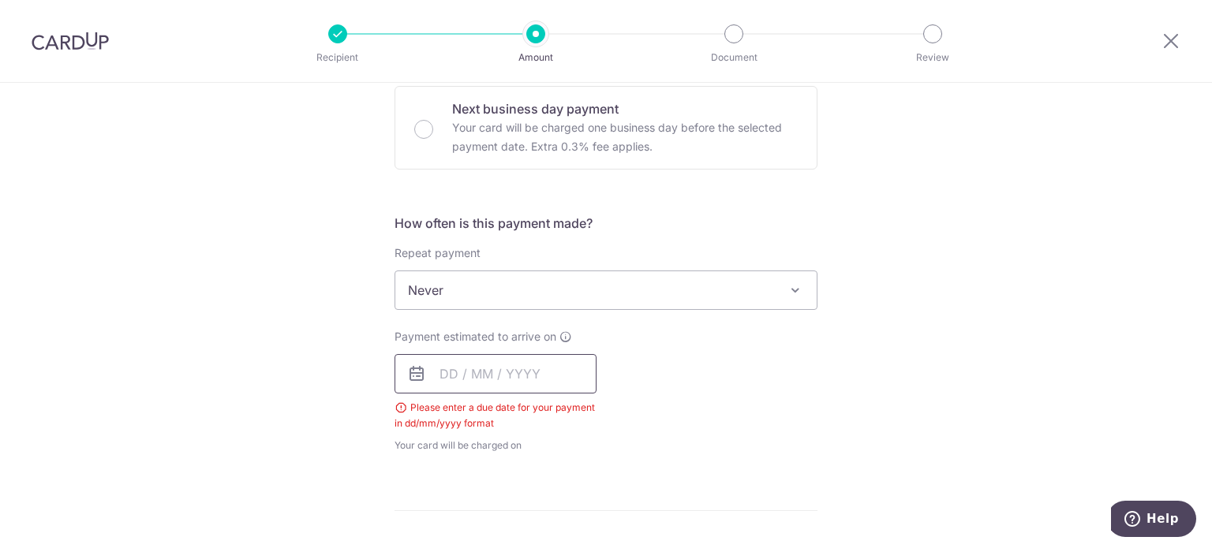
click at [480, 375] on input "text" at bounding box center [495, 373] width 202 height 39
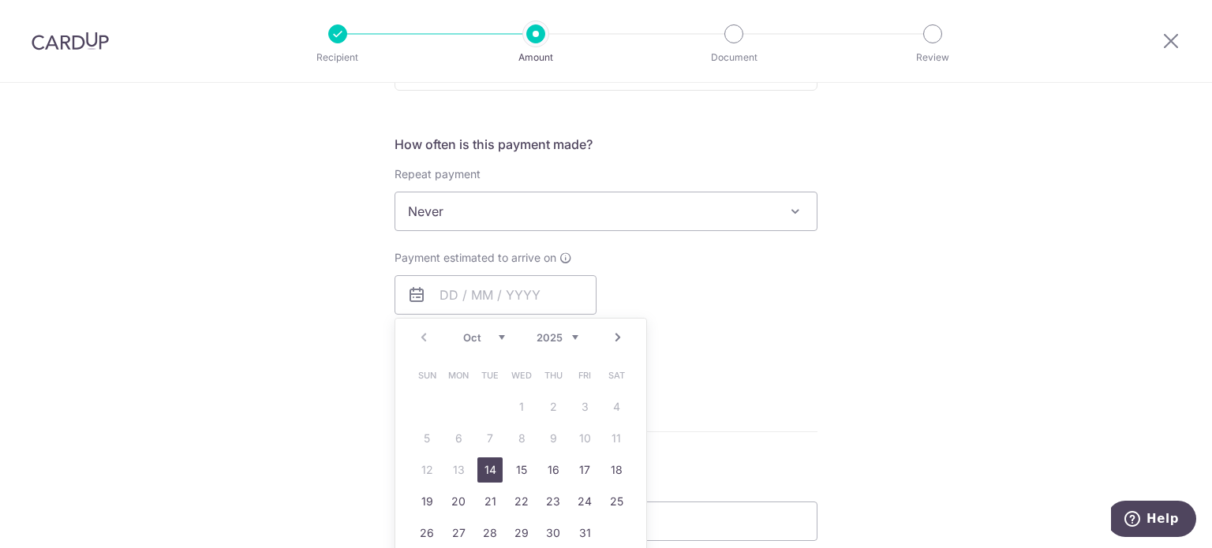
click at [484, 469] on link "14" at bounding box center [489, 470] width 25 height 25
type input "[DATE]"
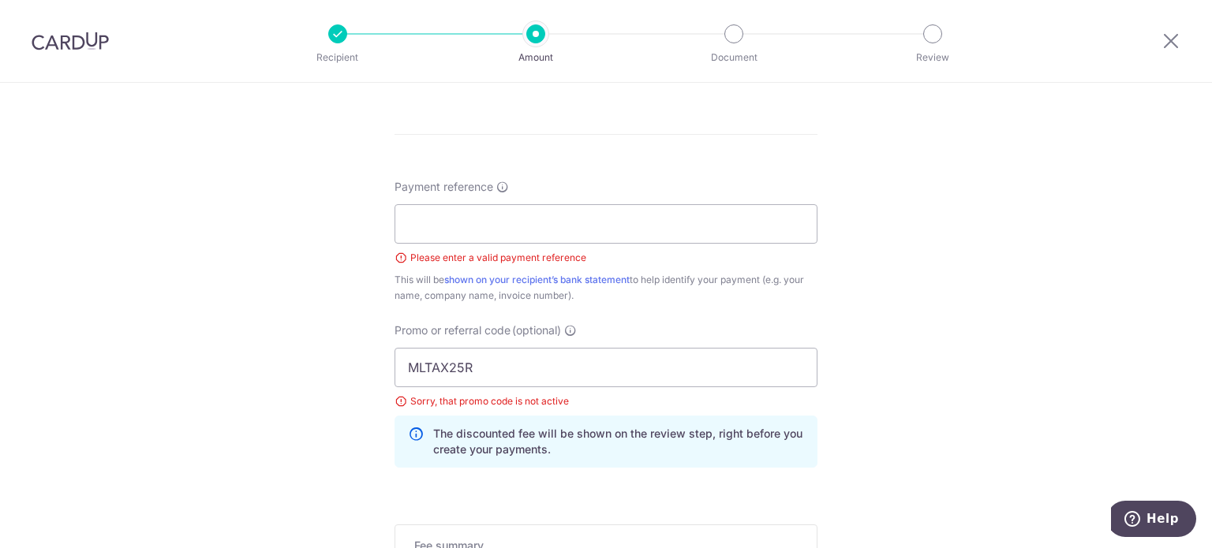
scroll to position [666, 0]
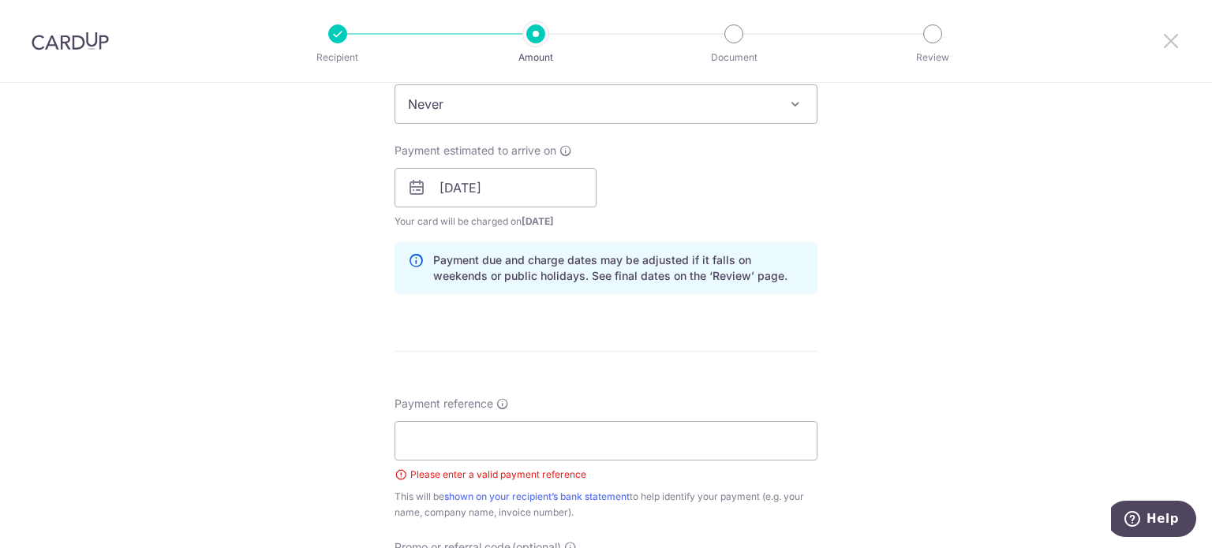
drag, startPoint x: 1176, startPoint y: 43, endPoint x: 680, endPoint y: 72, distance: 497.0
click at [1176, 43] on icon at bounding box center [1170, 41] width 19 height 20
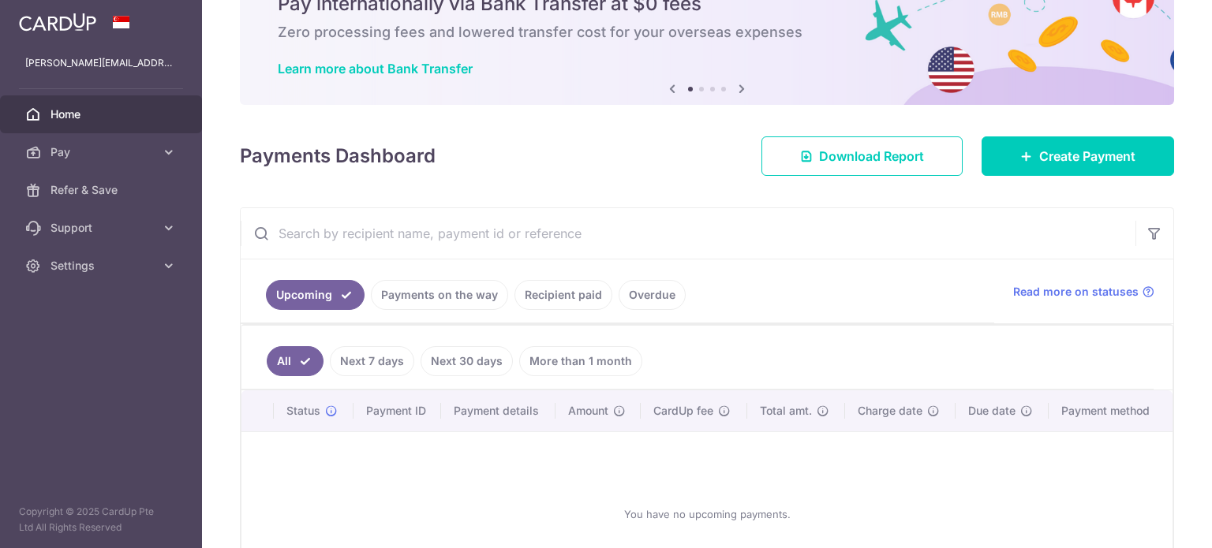
scroll to position [200, 0]
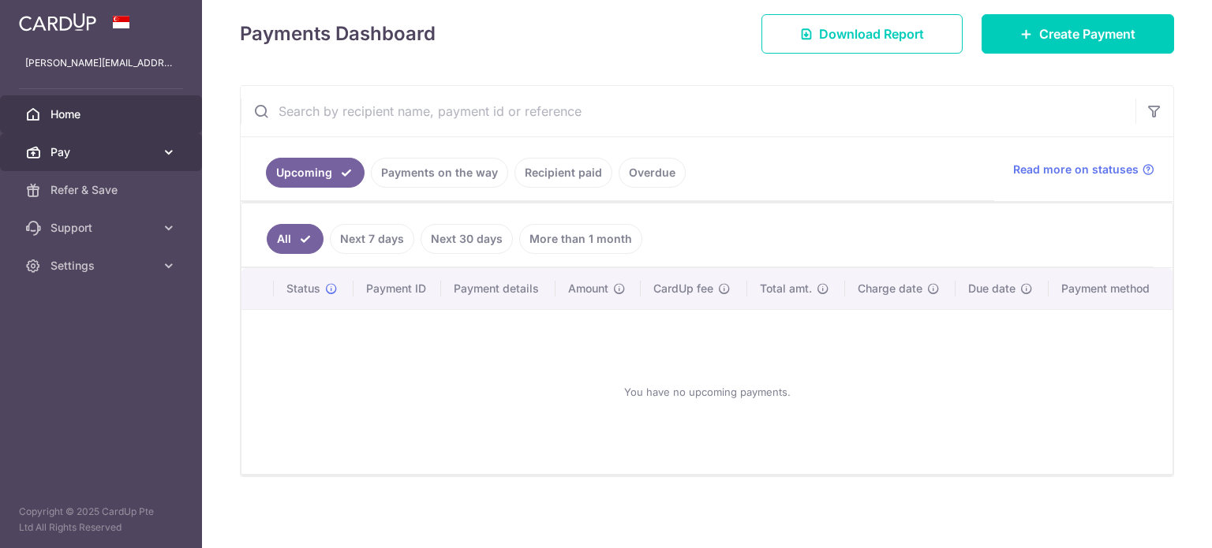
click at [147, 157] on span "Pay" at bounding box center [102, 152] width 104 height 16
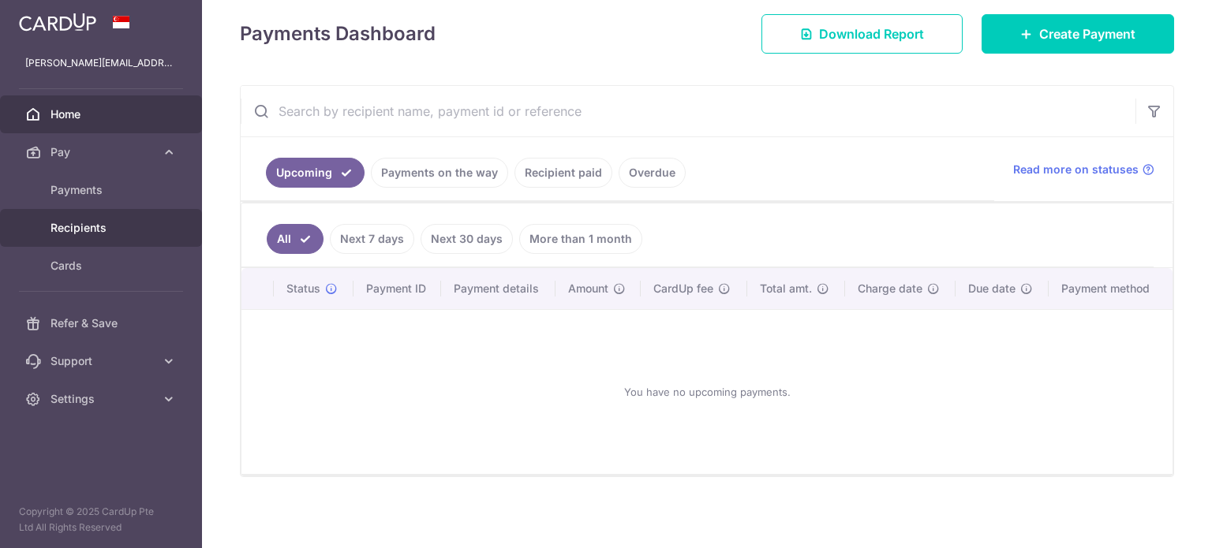
click at [94, 223] on span "Recipients" at bounding box center [102, 228] width 104 height 16
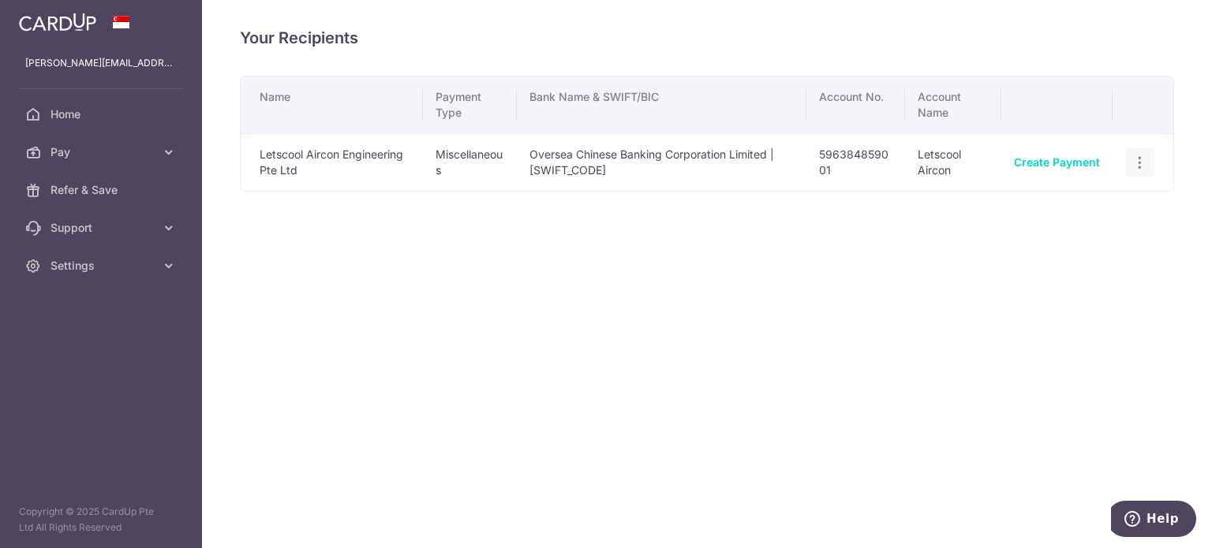
click at [1137, 159] on icon "button" at bounding box center [1139, 163] width 17 height 17
click at [1066, 204] on span "View/Edit" at bounding box center [1086, 205] width 107 height 19
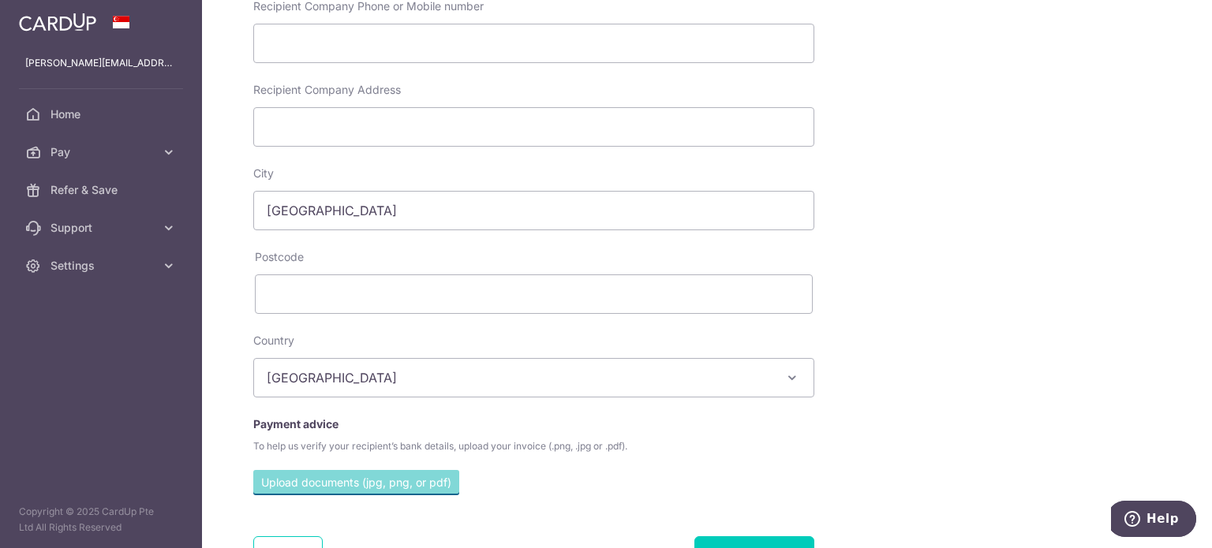
scroll to position [593, 0]
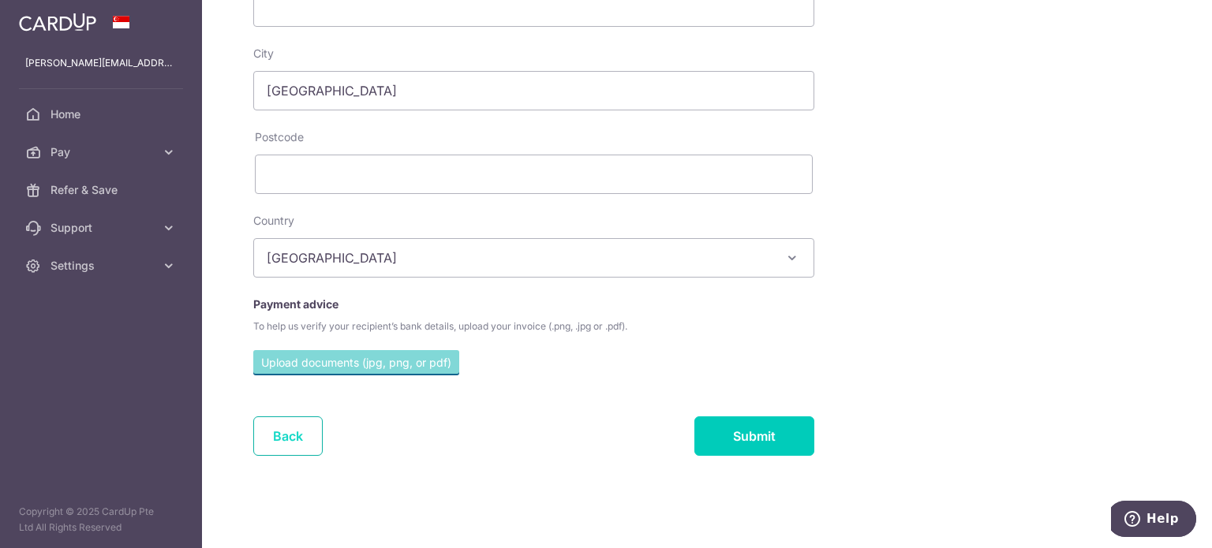
click at [293, 432] on link "Back" at bounding box center [287, 435] width 69 height 39
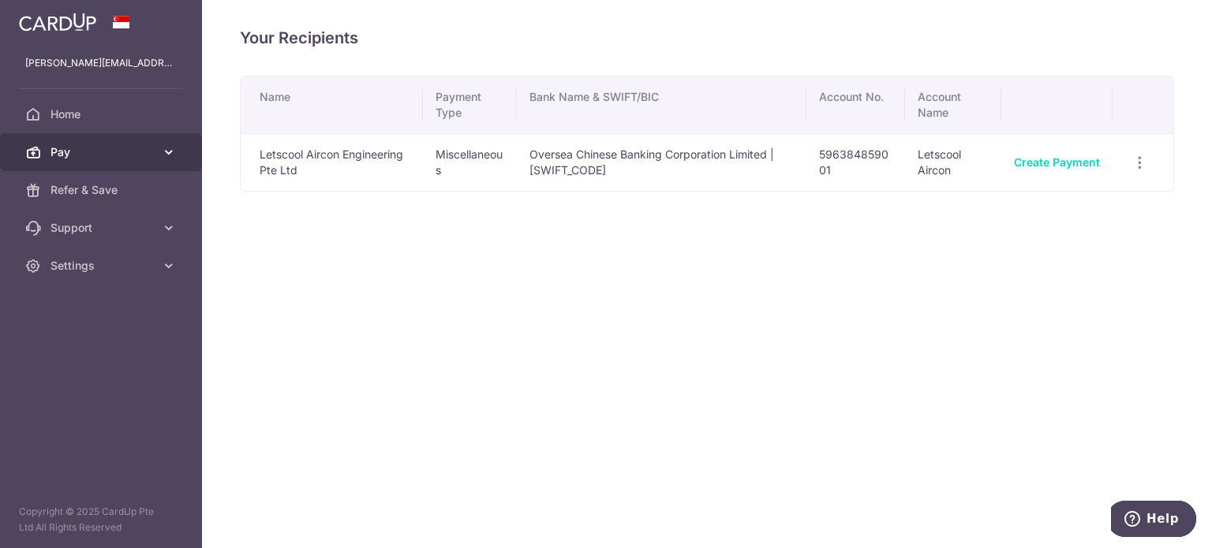
click at [92, 160] on link "Pay" at bounding box center [101, 152] width 202 height 38
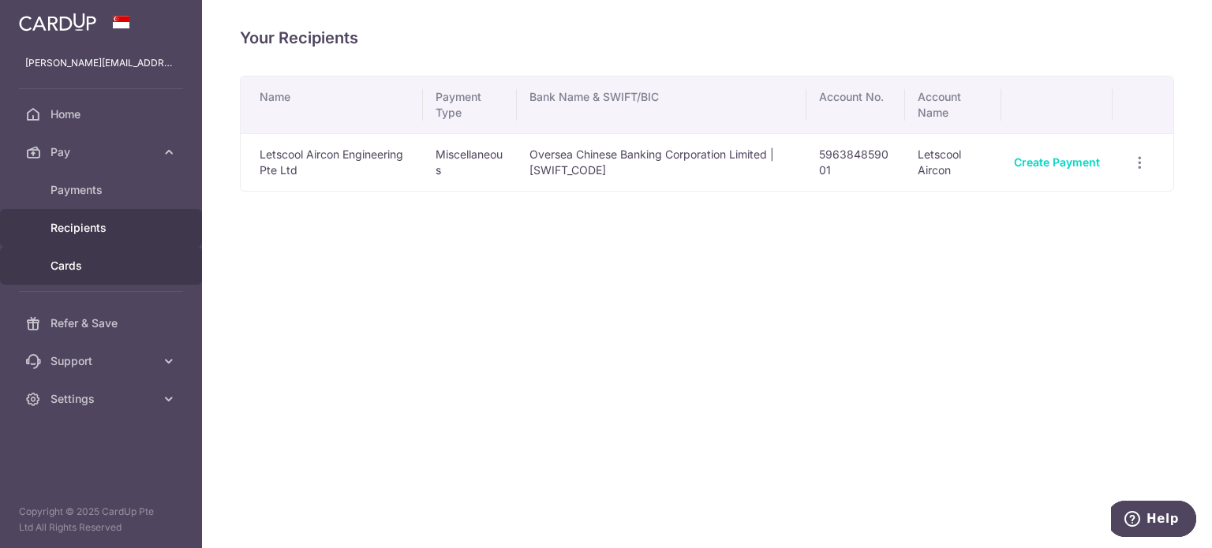
click at [98, 267] on span "Cards" at bounding box center [102, 266] width 104 height 16
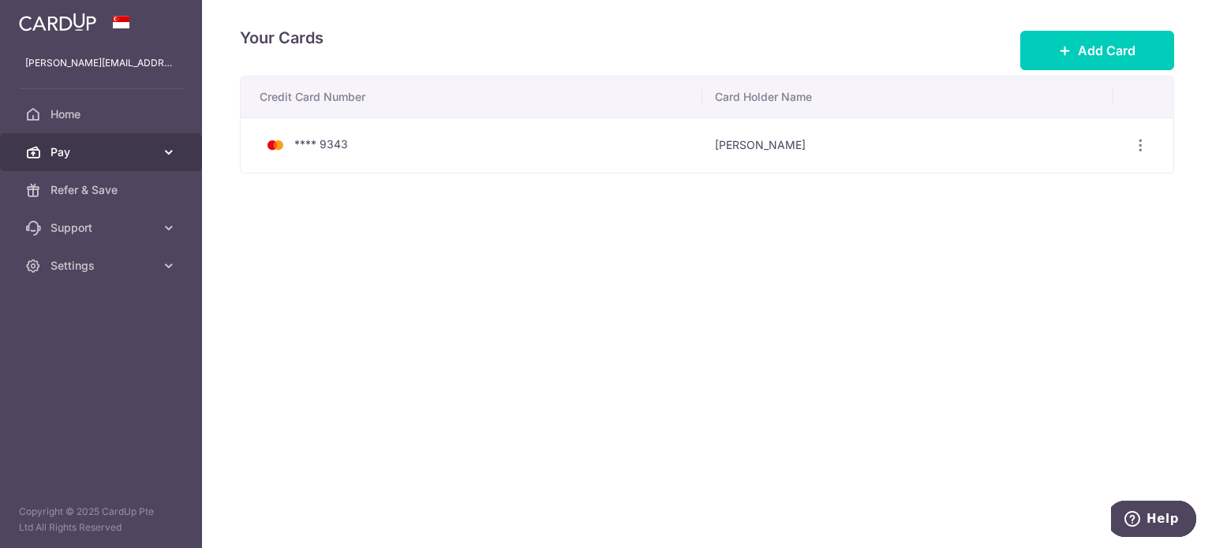
click at [128, 155] on span "Pay" at bounding box center [102, 152] width 104 height 16
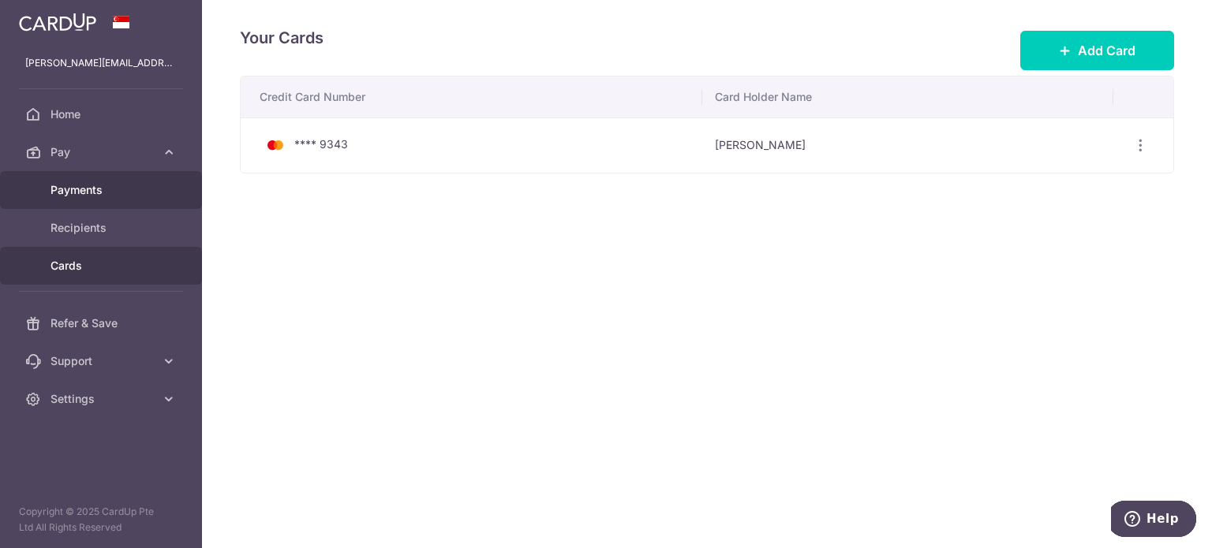
click at [114, 186] on span "Payments" at bounding box center [102, 190] width 104 height 16
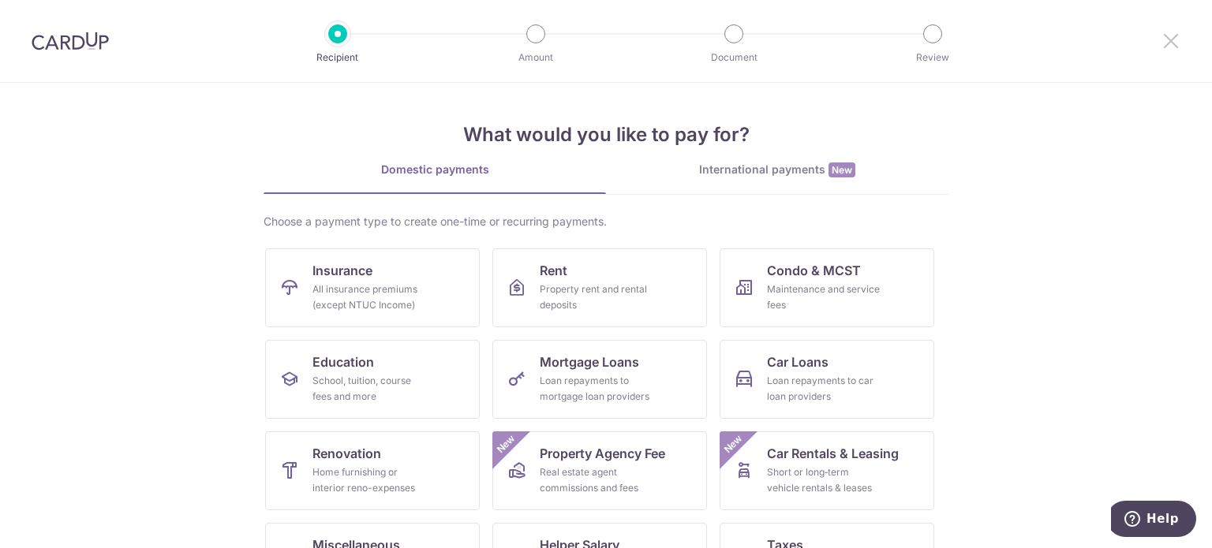
drag, startPoint x: 1156, startPoint y: 36, endPoint x: 1184, endPoint y: 51, distance: 31.4
click at [1173, 46] on div at bounding box center [1171, 41] width 82 height 82
click at [1184, 51] on div at bounding box center [1171, 41] width 82 height 82
click at [1171, 43] on icon at bounding box center [1170, 41] width 19 height 20
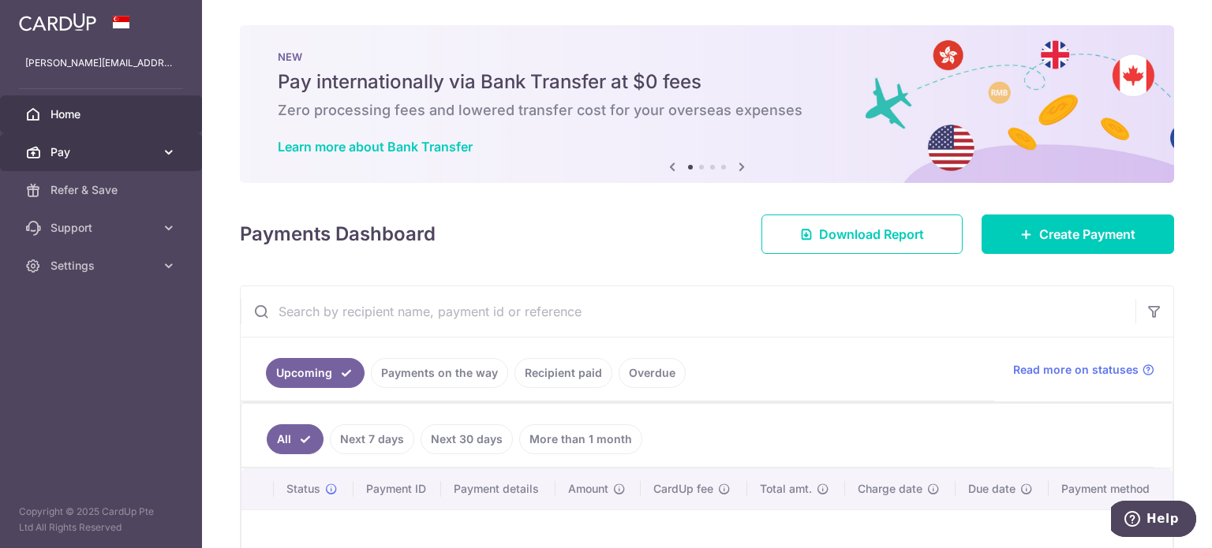
click at [98, 150] on span "Pay" at bounding box center [102, 152] width 104 height 16
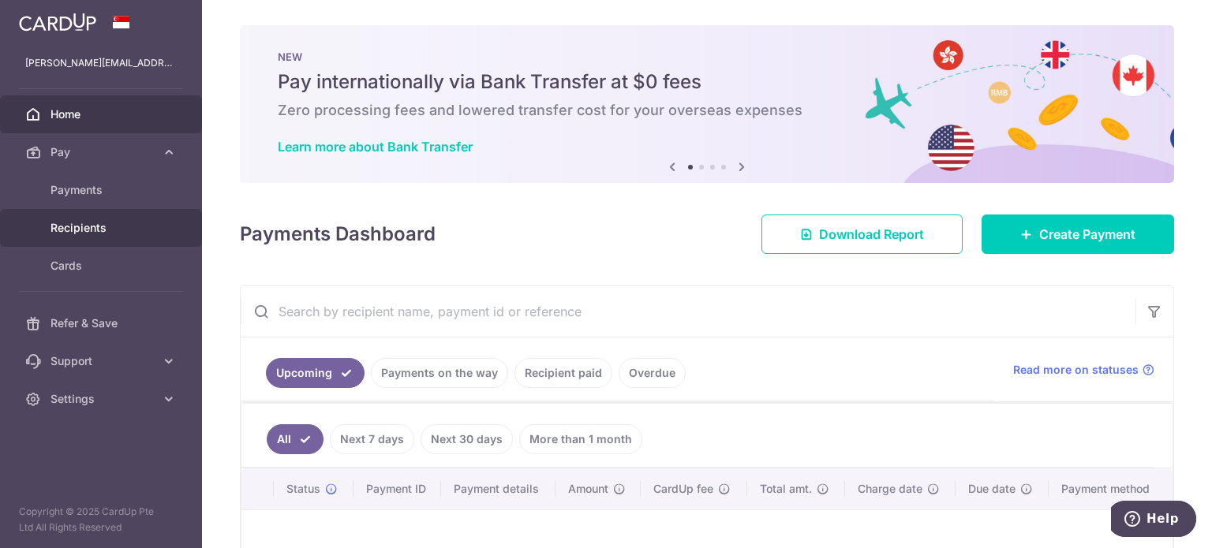
click at [94, 233] on span "Recipients" at bounding box center [102, 228] width 104 height 16
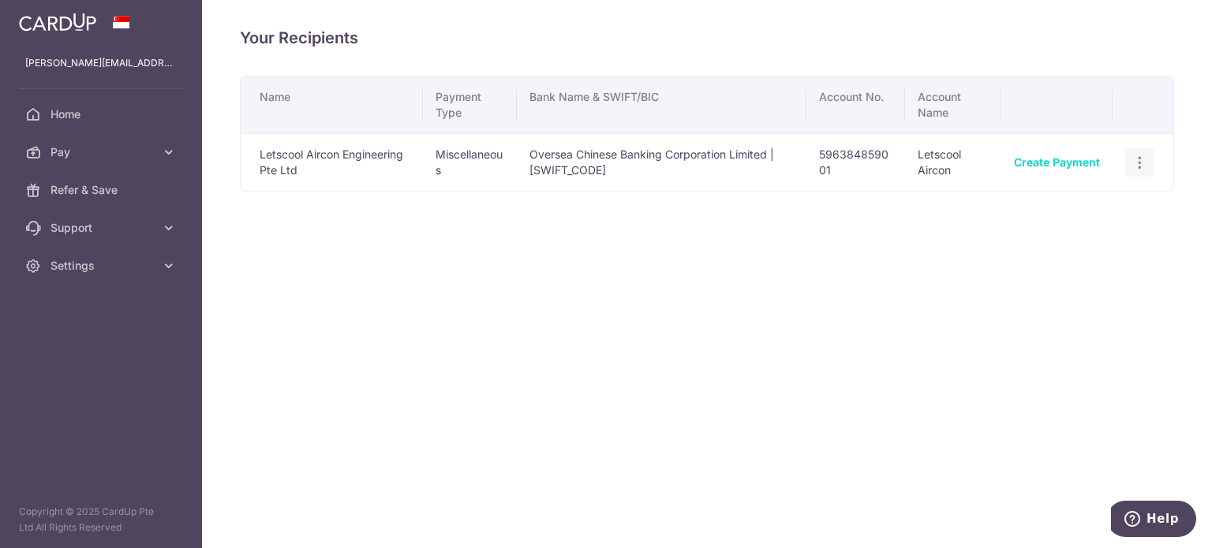
click at [1137, 163] on icon "button" at bounding box center [1139, 163] width 17 height 17
click at [1053, 200] on span "View/Edit" at bounding box center [1086, 205] width 107 height 19
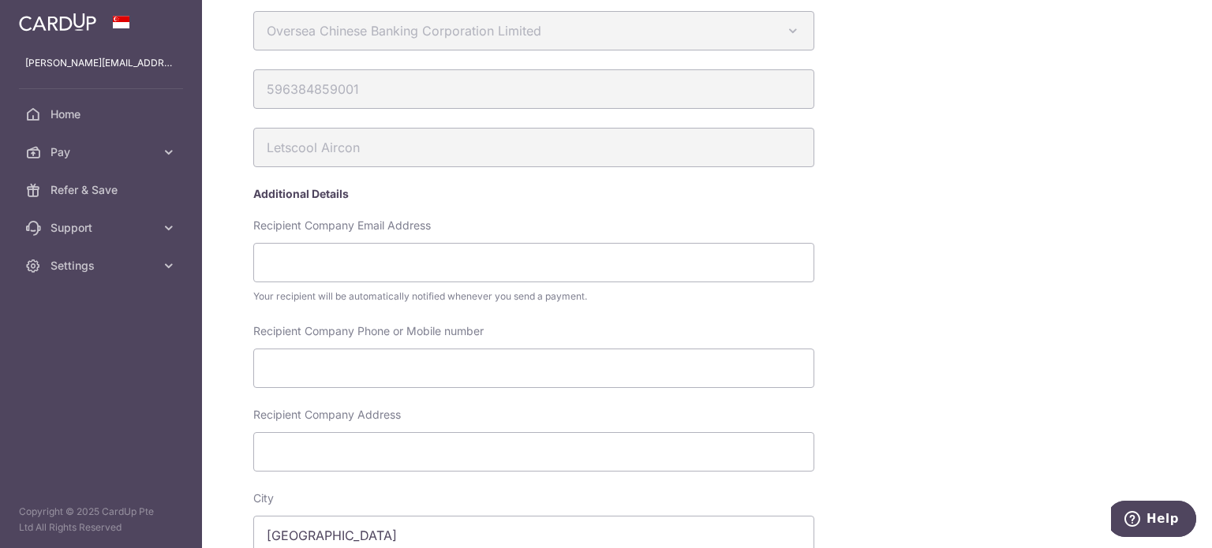
scroll to position [593, 0]
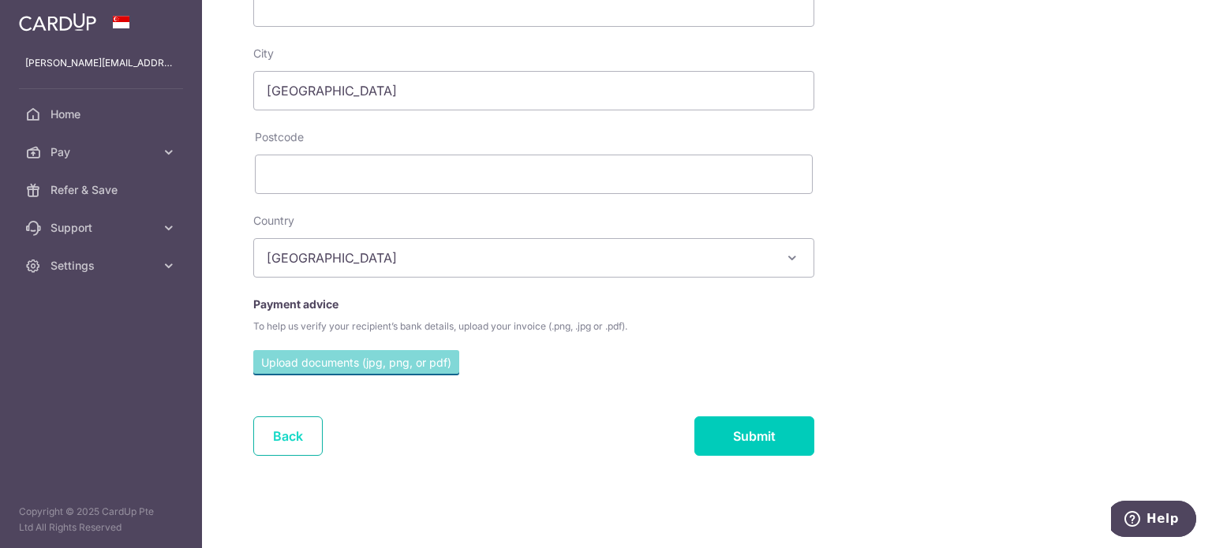
click at [279, 434] on link "Back" at bounding box center [287, 435] width 69 height 39
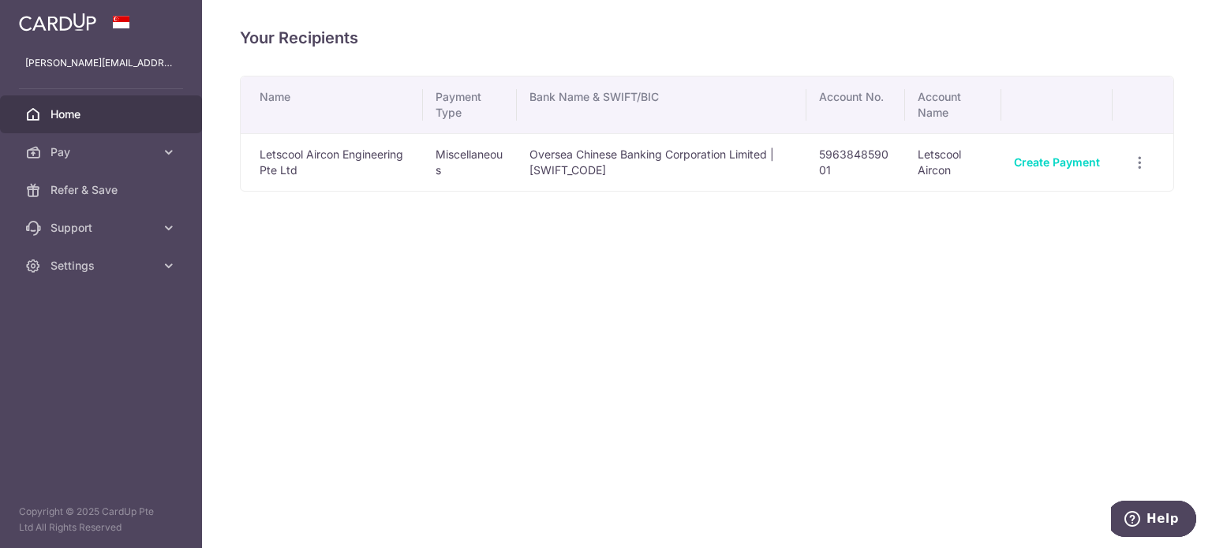
click at [120, 125] on link "Home" at bounding box center [101, 114] width 202 height 38
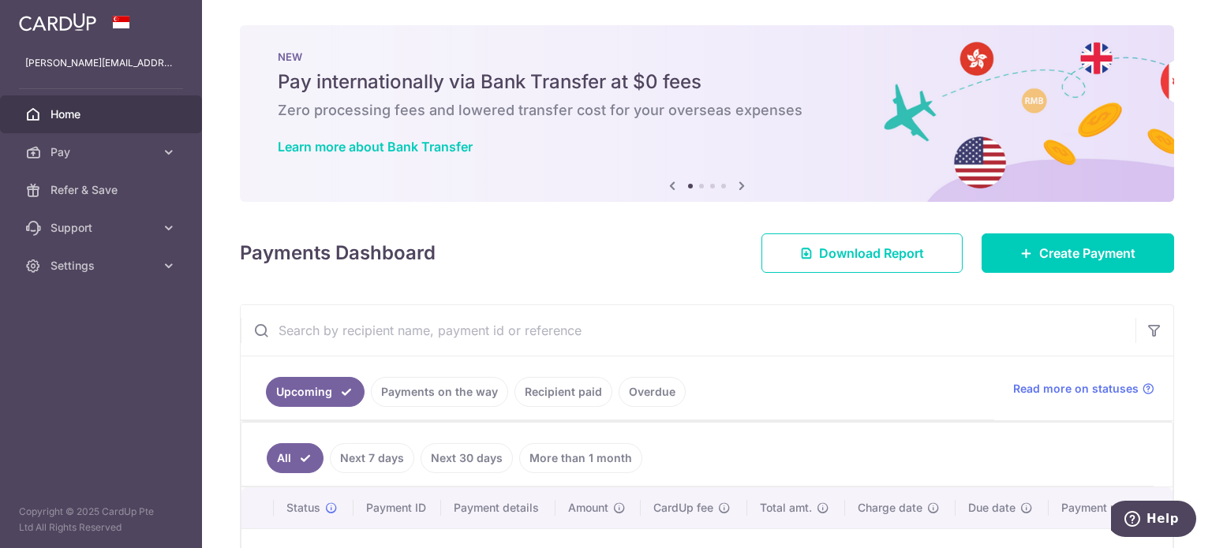
click at [585, 379] on link "Recipient paid" at bounding box center [563, 392] width 98 height 30
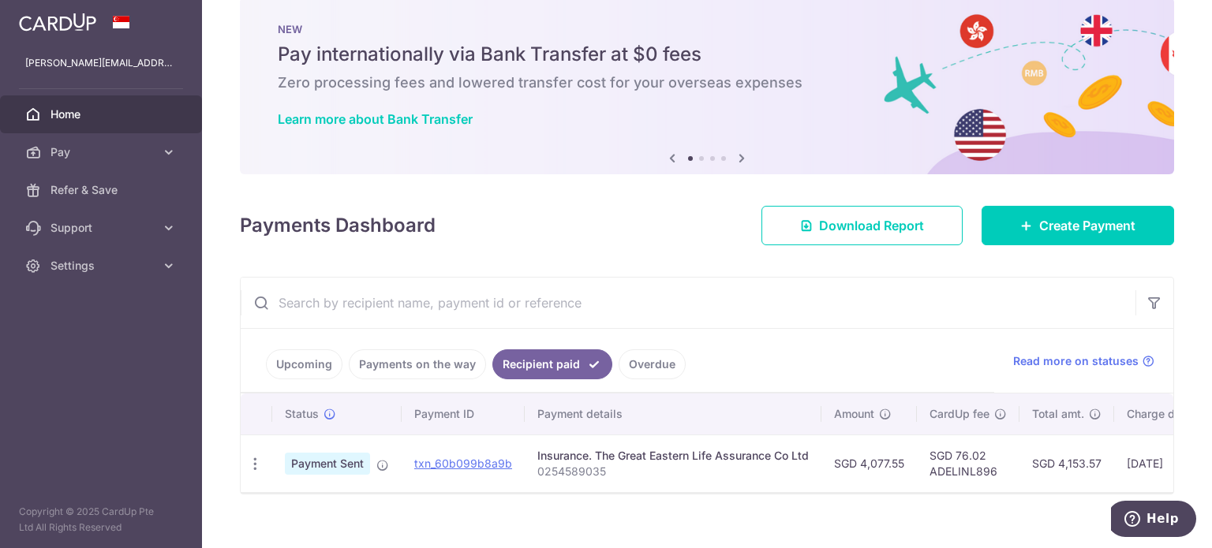
scroll to position [54, 0]
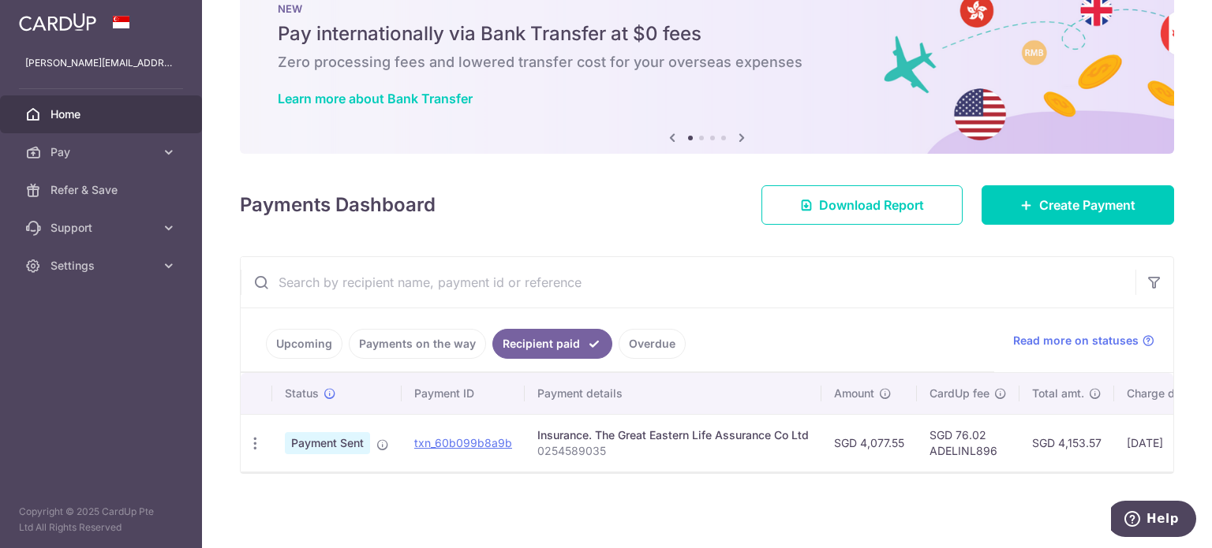
click at [397, 333] on link "Payments on the way" at bounding box center [417, 344] width 137 height 30
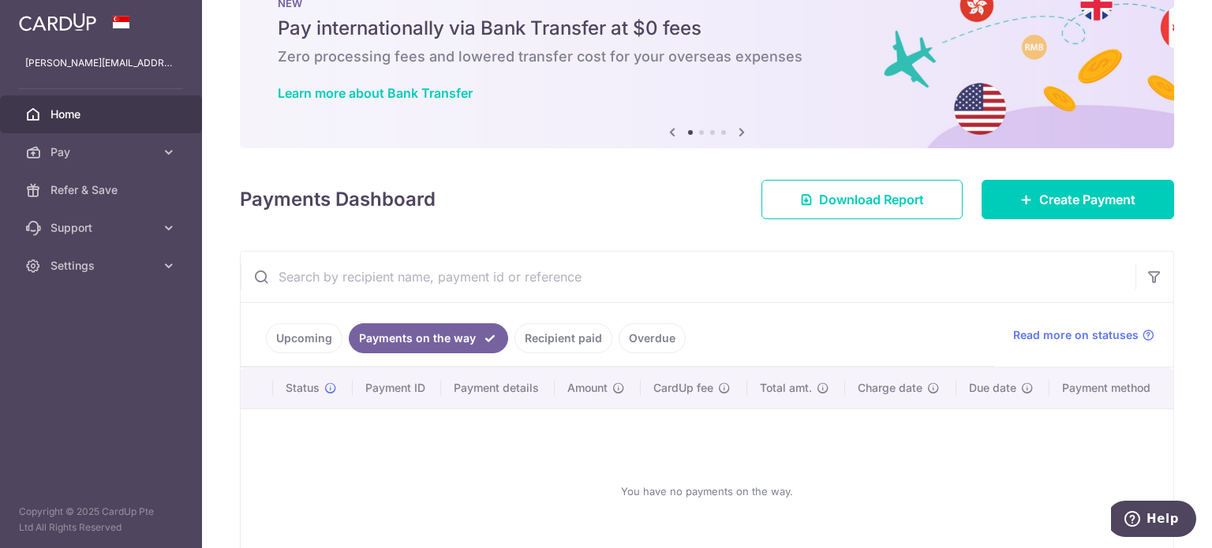
click at [281, 334] on link "Upcoming" at bounding box center [304, 338] width 77 height 30
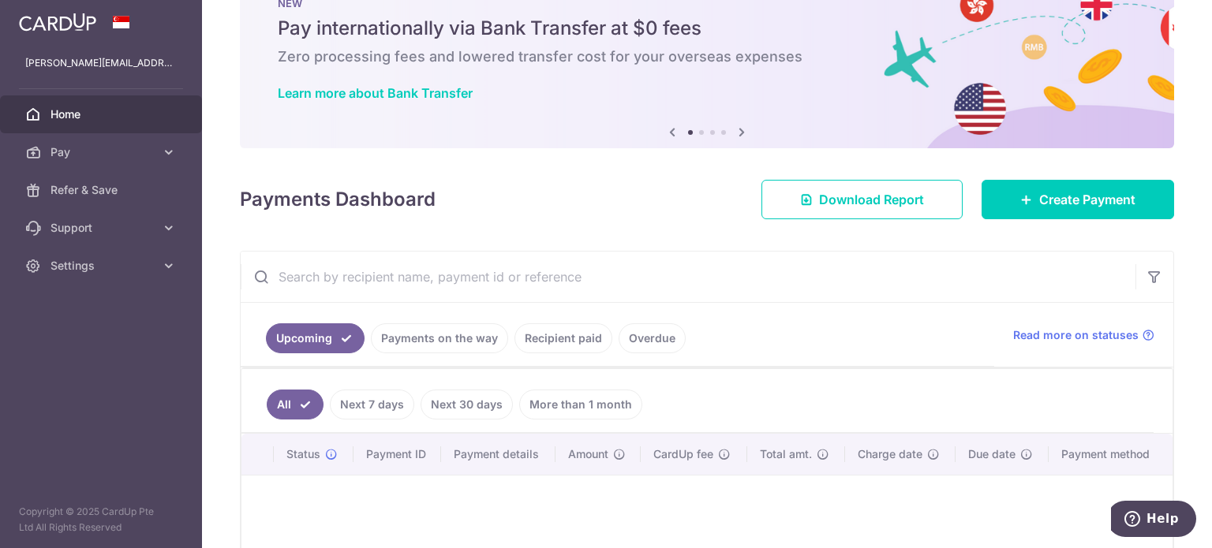
click at [555, 327] on link "Recipient paid" at bounding box center [563, 338] width 98 height 30
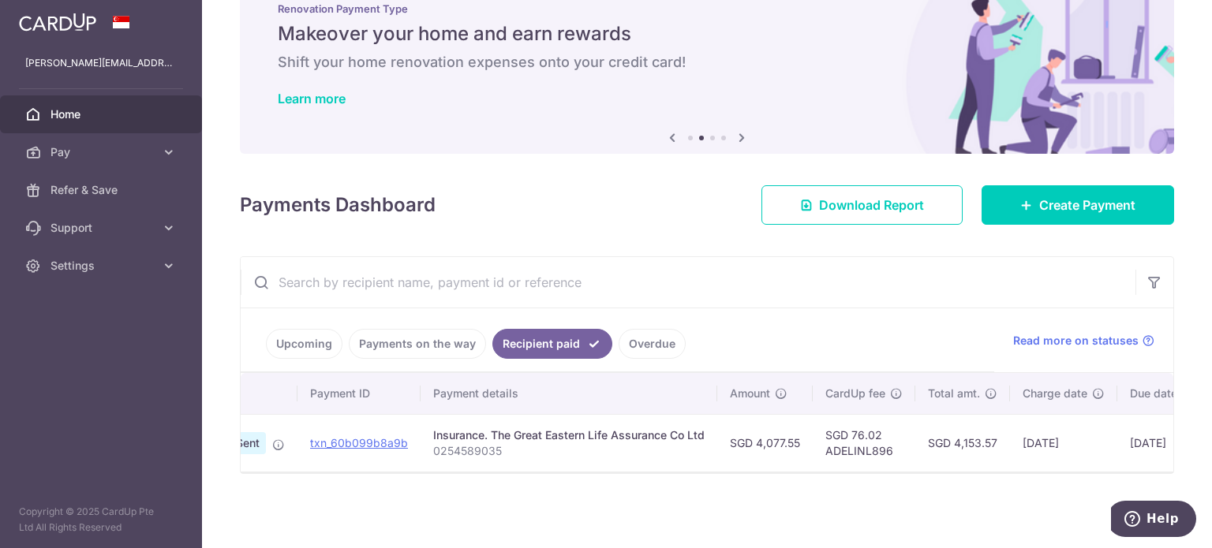
scroll to position [0, 0]
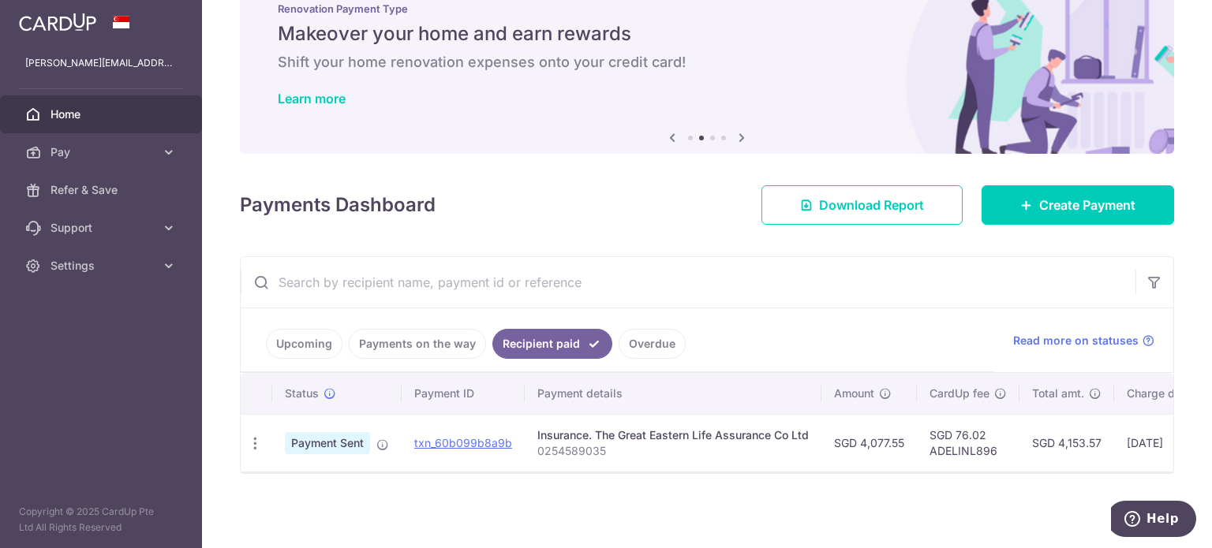
click at [779, 349] on ul "Upcoming Payments on the way Recipient paid Overdue" at bounding box center [617, 340] width 753 height 64
